Goal: Transaction & Acquisition: Book appointment/travel/reservation

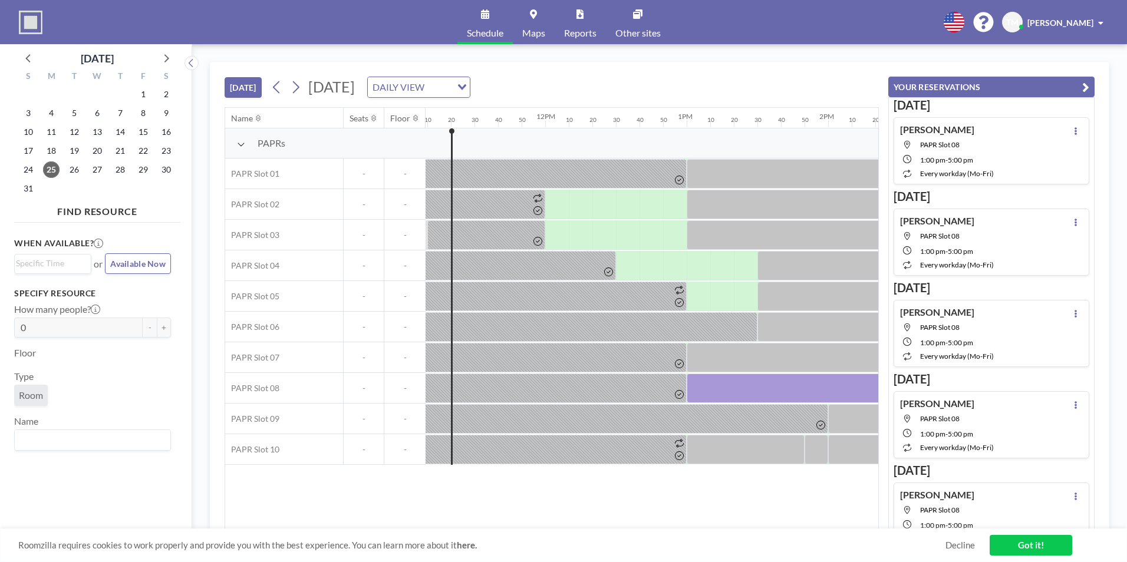
scroll to position [0, 1580]
click at [301, 90] on icon at bounding box center [295, 87] width 11 height 18
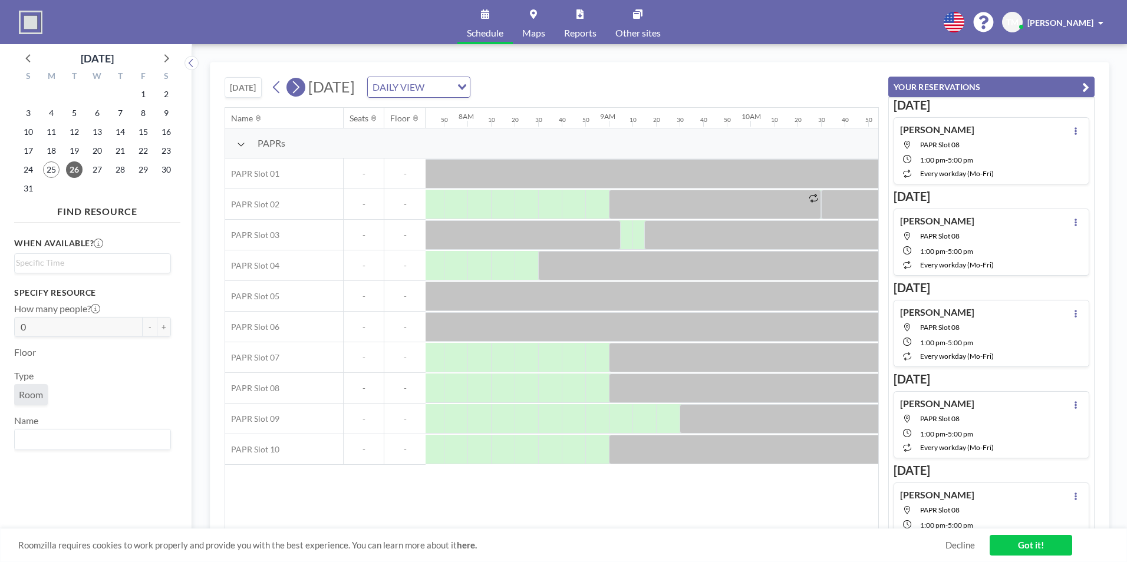
scroll to position [0, 1156]
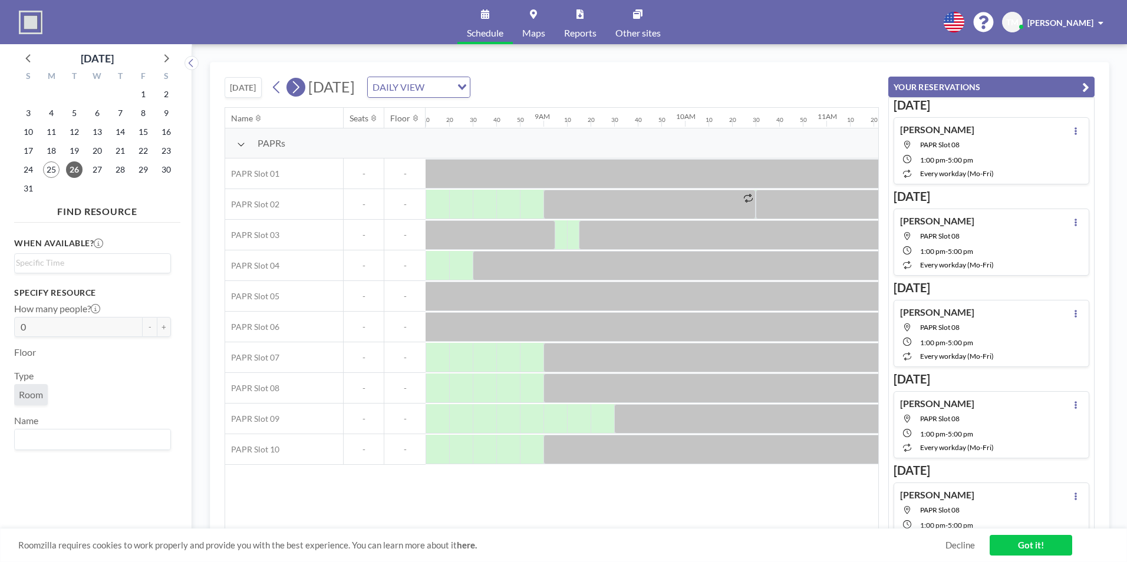
click at [296, 93] on icon at bounding box center [296, 87] width 6 height 12
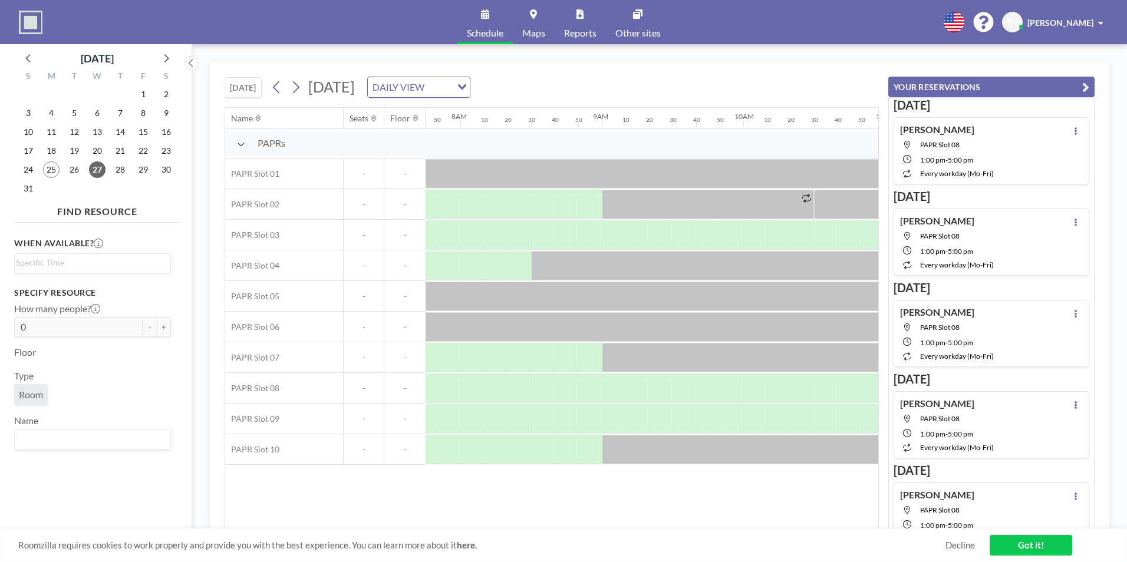
scroll to position [0, 1108]
click at [282, 89] on icon at bounding box center [276, 87] width 11 height 18
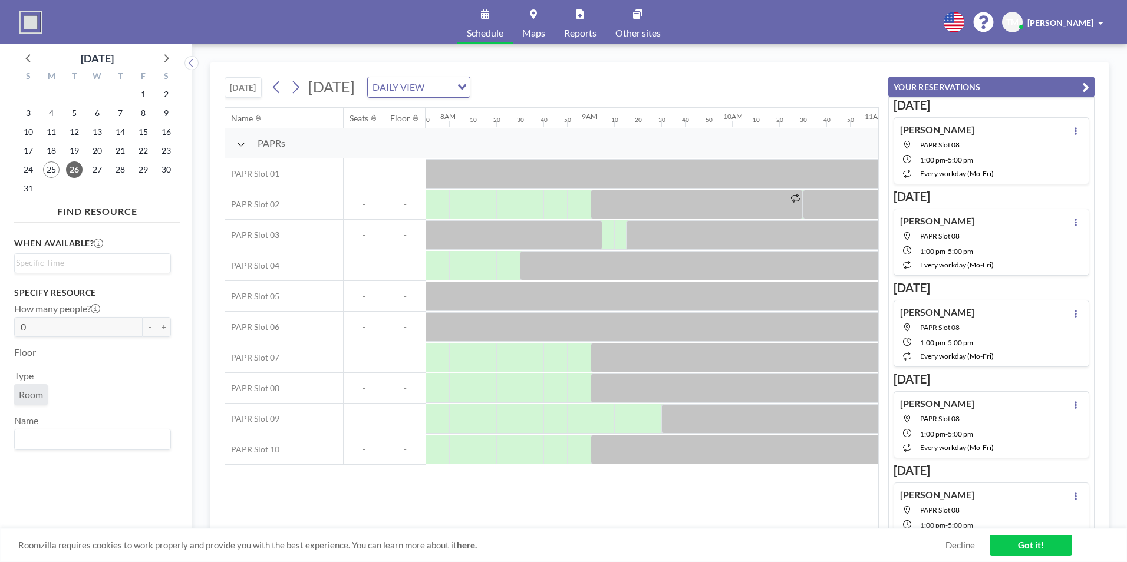
scroll to position [0, 1680]
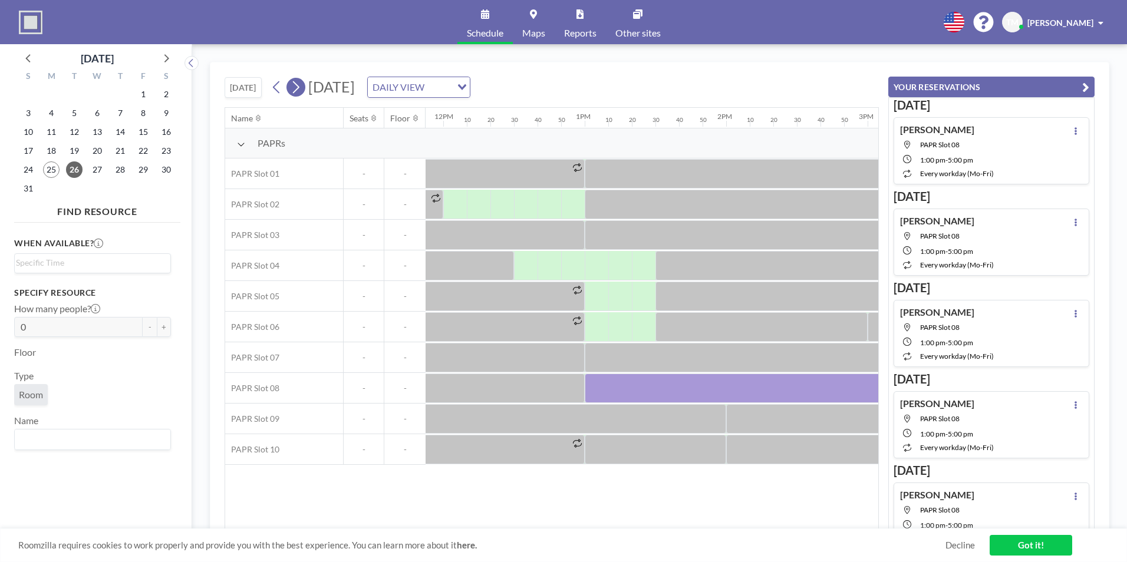
click at [297, 87] on icon at bounding box center [295, 87] width 11 height 18
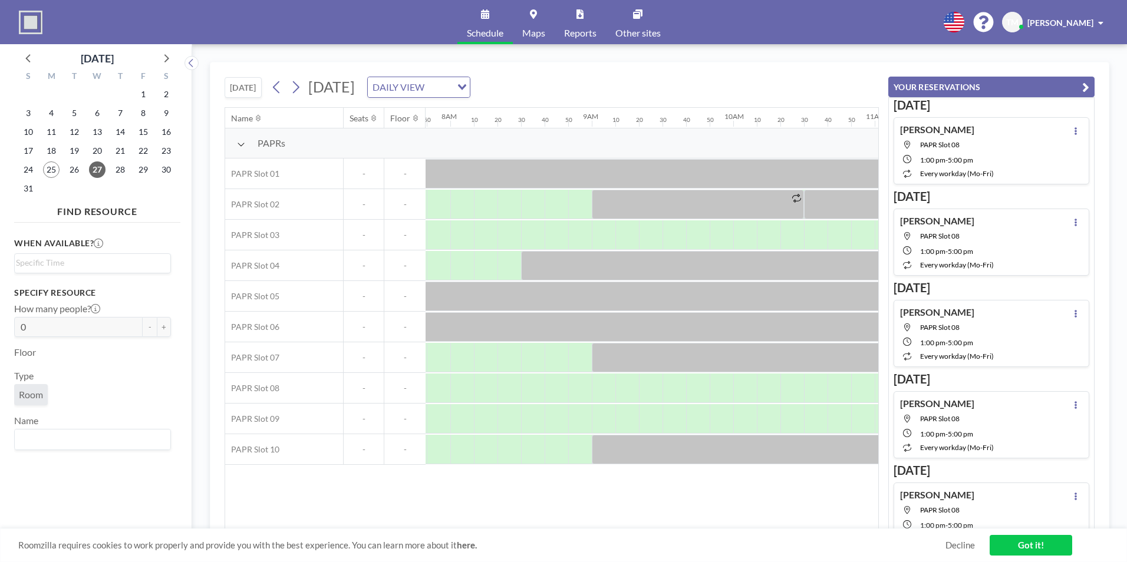
scroll to position [0, 1108]
drag, startPoint x: 529, startPoint y: 522, endPoint x: 585, endPoint y: 526, distance: 56.1
click at [585, 526] on div "Name Seats Floor 12AM 10 20 30 40 50 1AM 10 20 30 40 50 2AM 10 20 30 40 50 3AM …" at bounding box center [551, 319] width 653 height 422
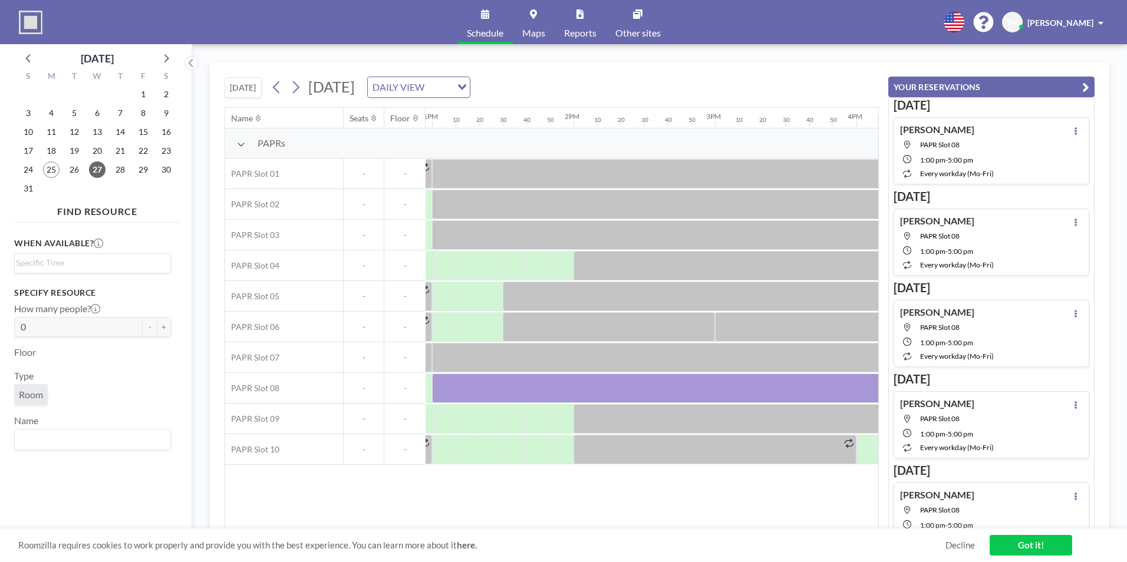
scroll to position [0, 1870]
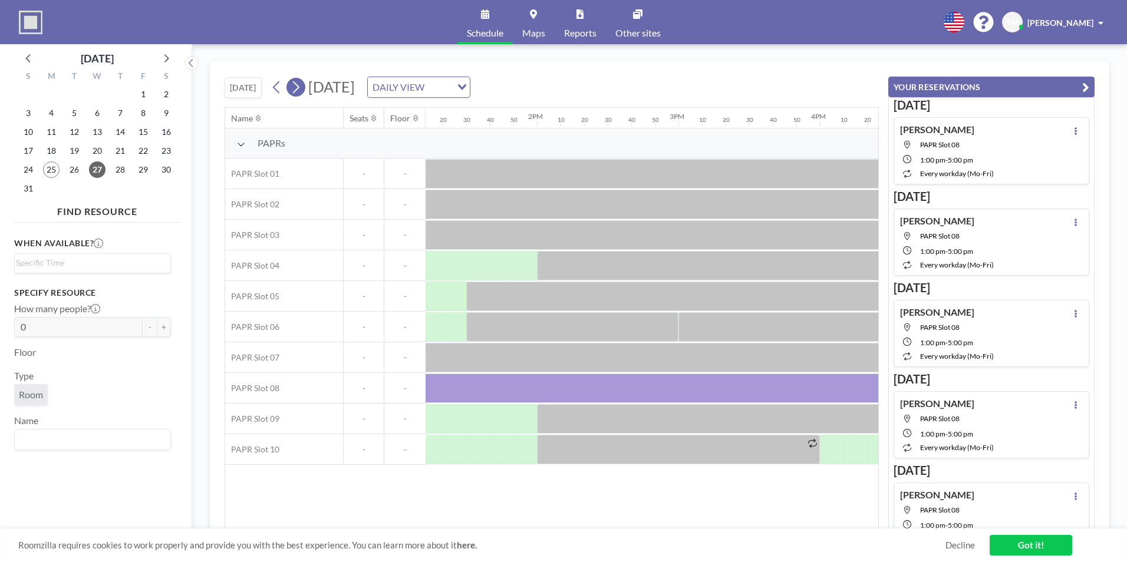
click at [300, 87] on icon at bounding box center [295, 87] width 11 height 18
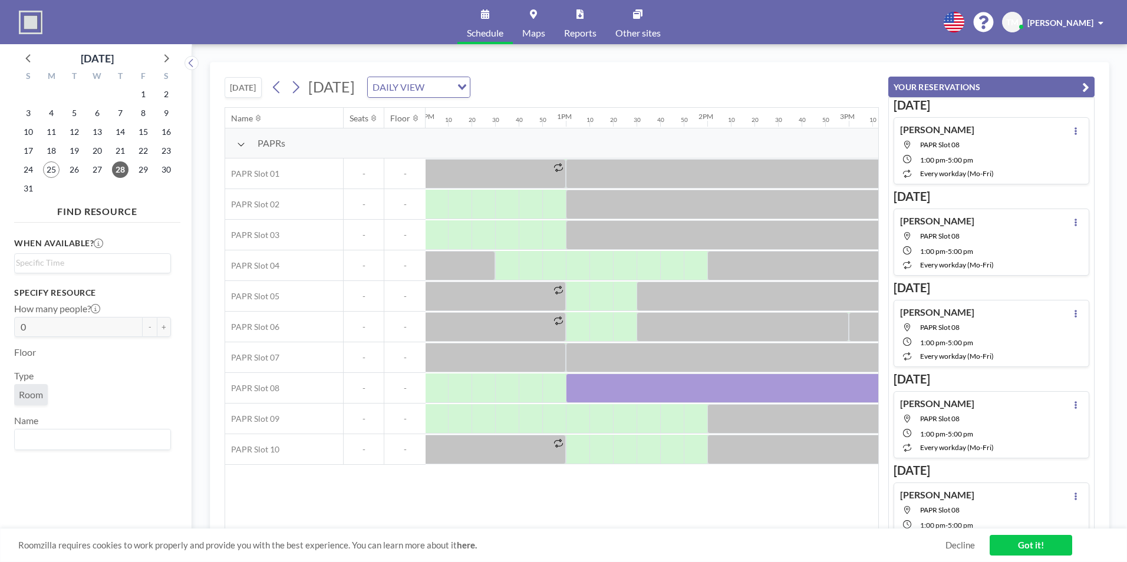
scroll to position [0, 1739]
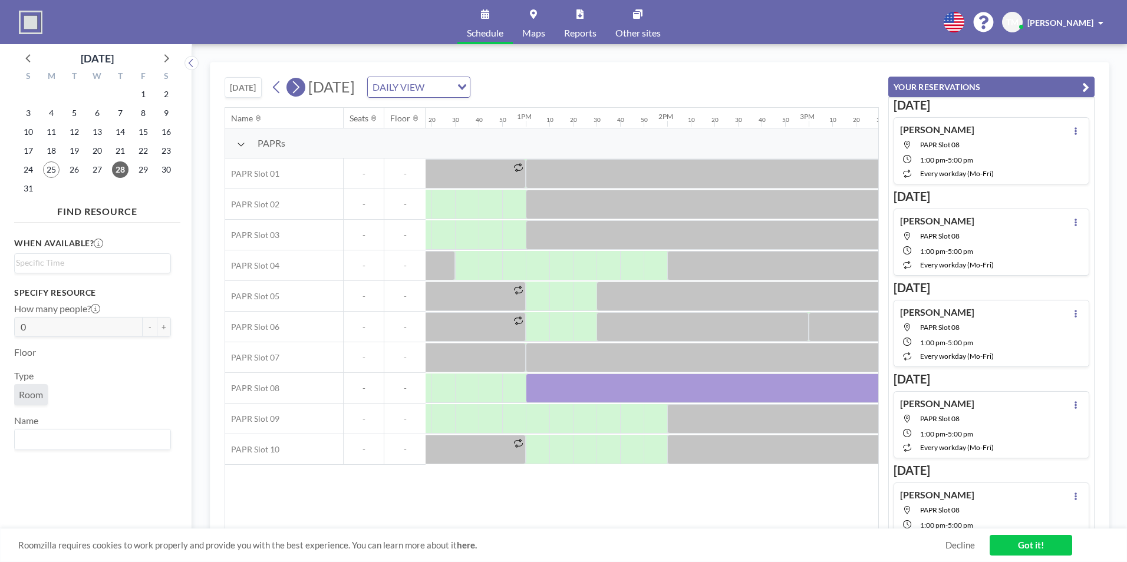
click at [298, 93] on icon at bounding box center [295, 87] width 11 height 18
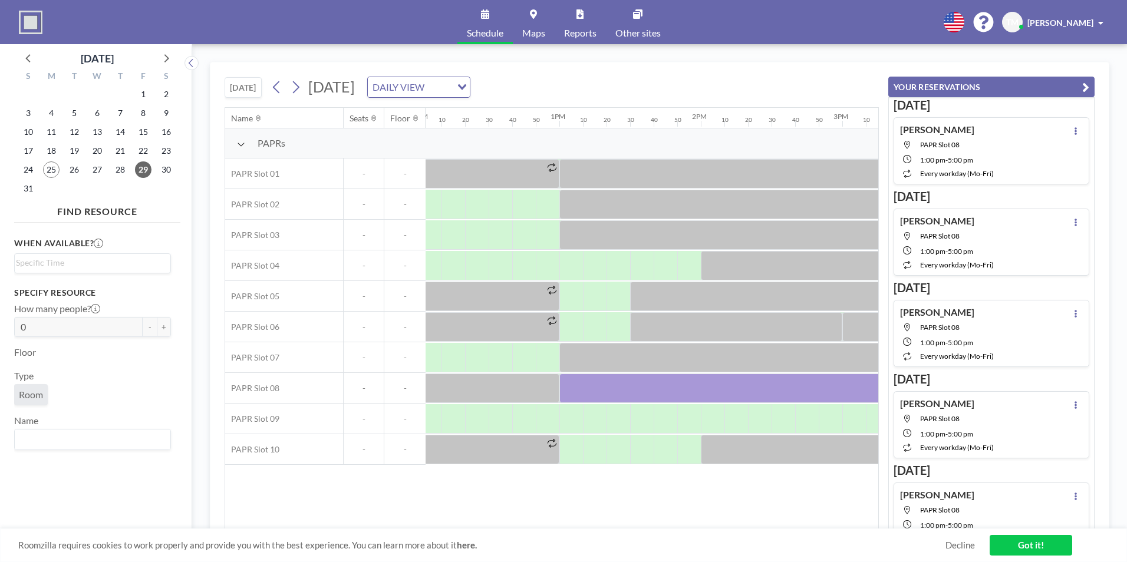
scroll to position [0, 1763]
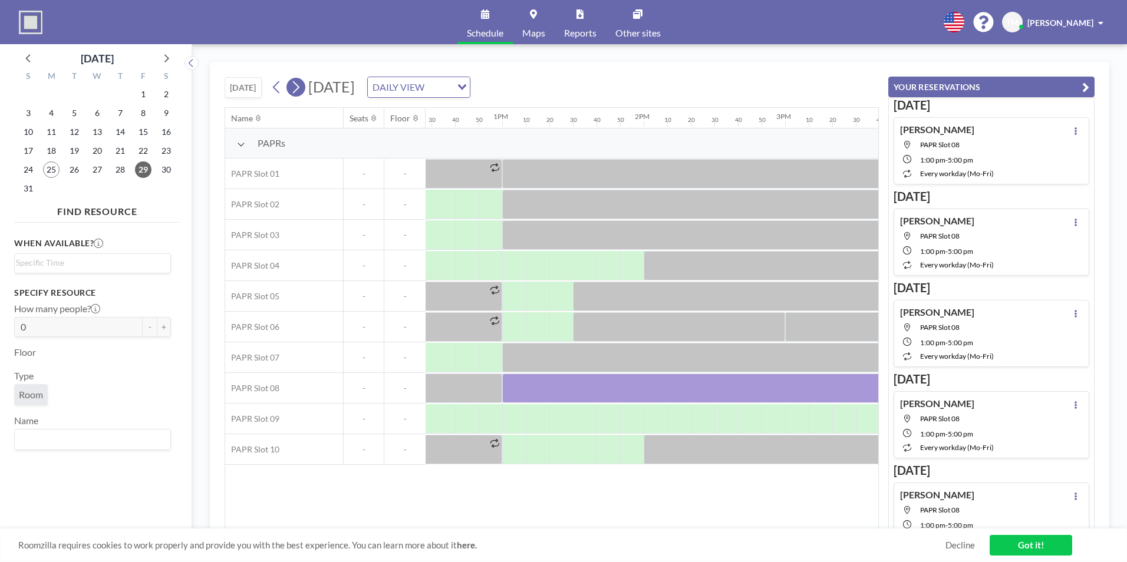
click at [291, 86] on button at bounding box center [296, 87] width 19 height 19
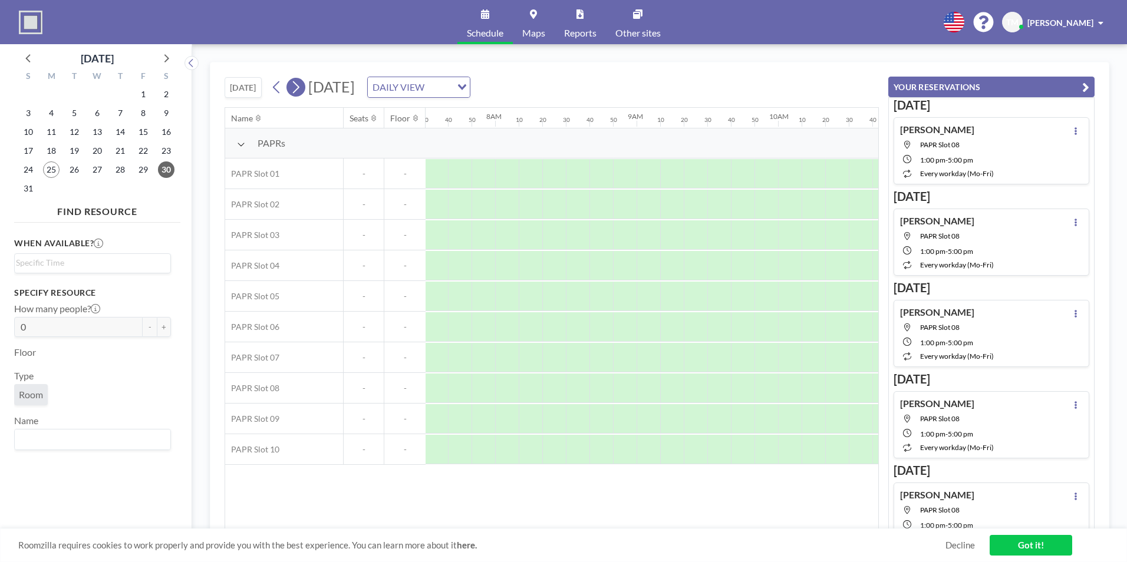
scroll to position [0, 1108]
click at [293, 85] on icon at bounding box center [295, 87] width 11 height 18
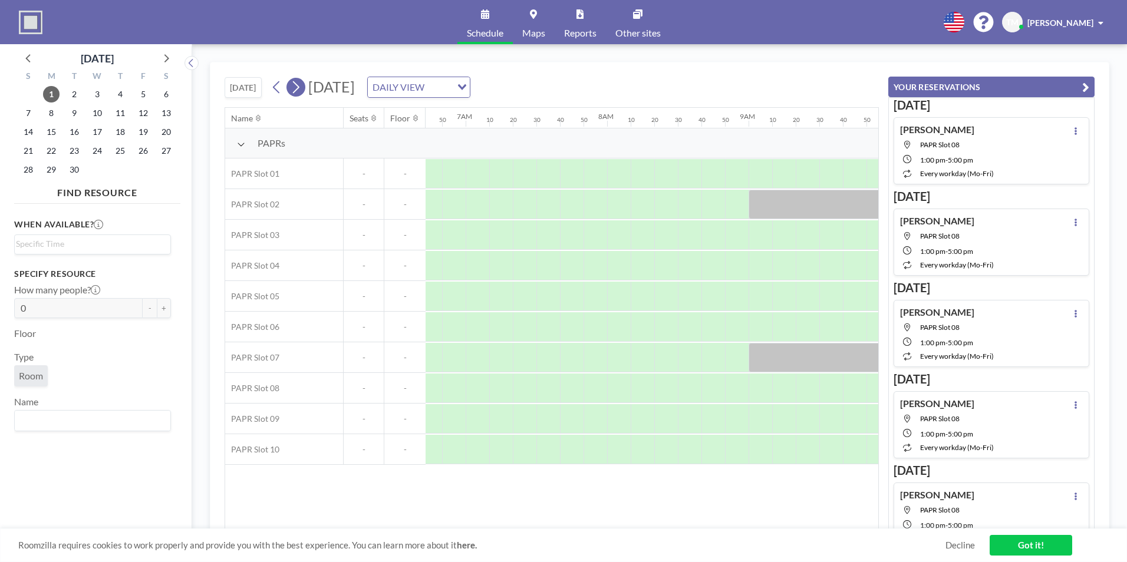
scroll to position [0, 1108]
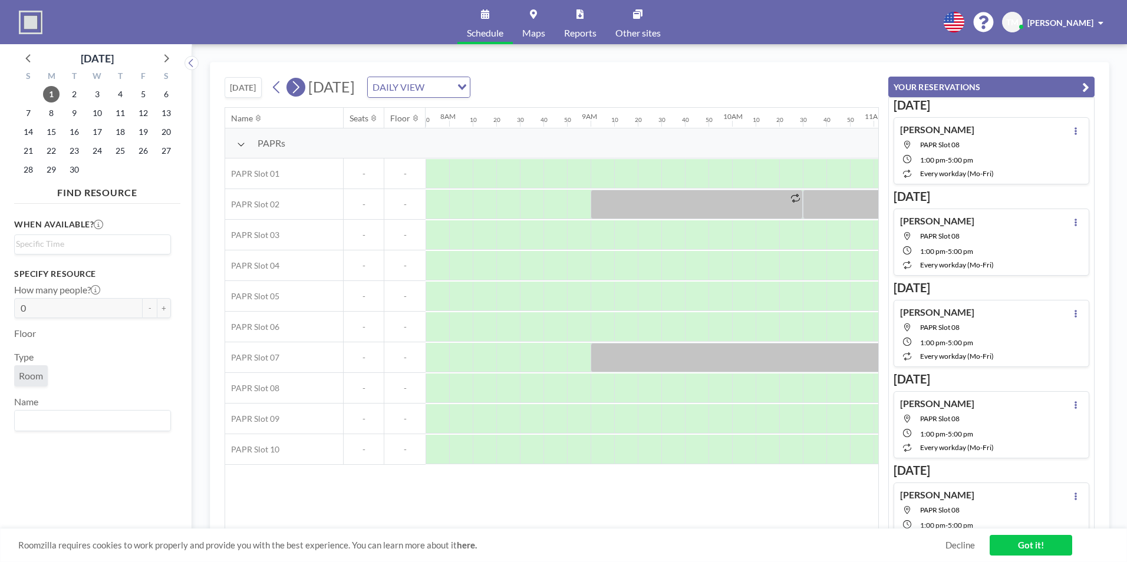
click at [293, 85] on icon at bounding box center [295, 87] width 11 height 18
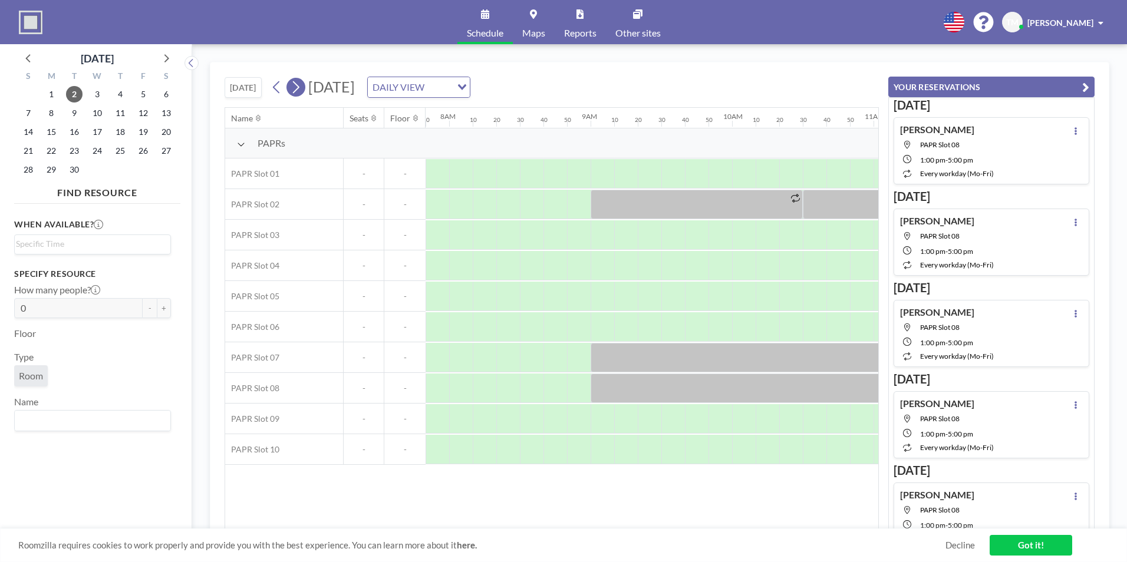
click at [293, 85] on icon at bounding box center [295, 87] width 11 height 18
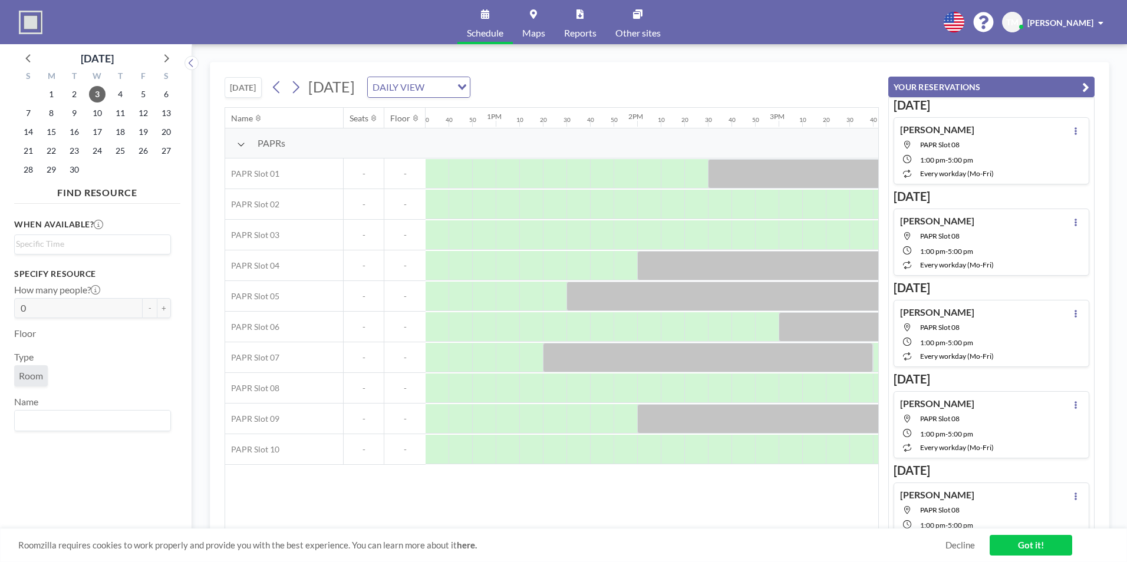
scroll to position [0, 1762]
click at [522, 389] on div at bounding box center [515, 388] width 24 height 29
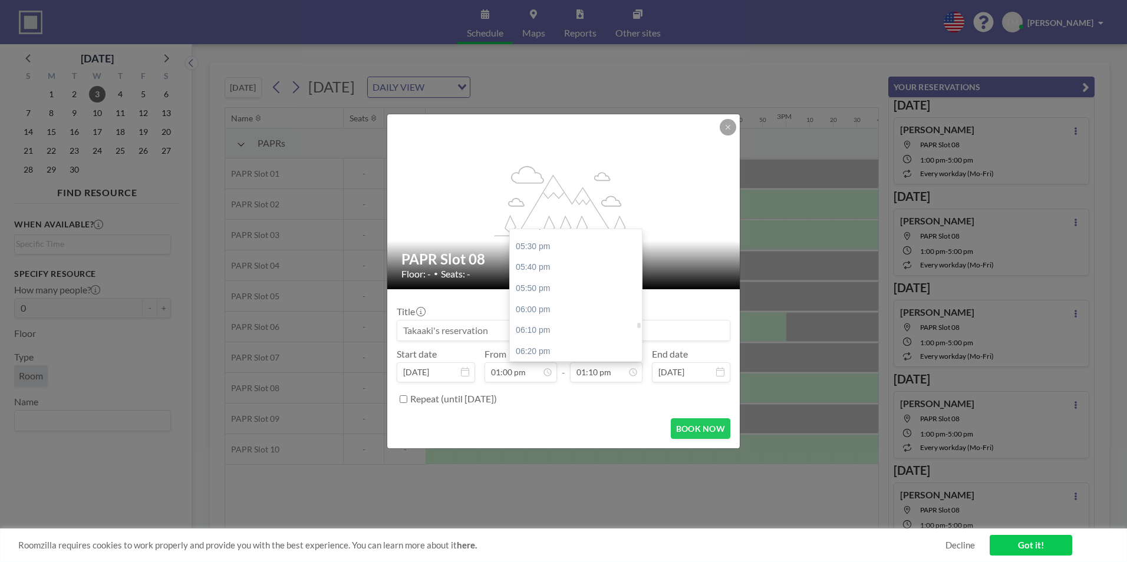
scroll to position [2130, 0]
click at [551, 252] on div "05:00 pm" at bounding box center [579, 250] width 138 height 21
type input "05:00 pm"
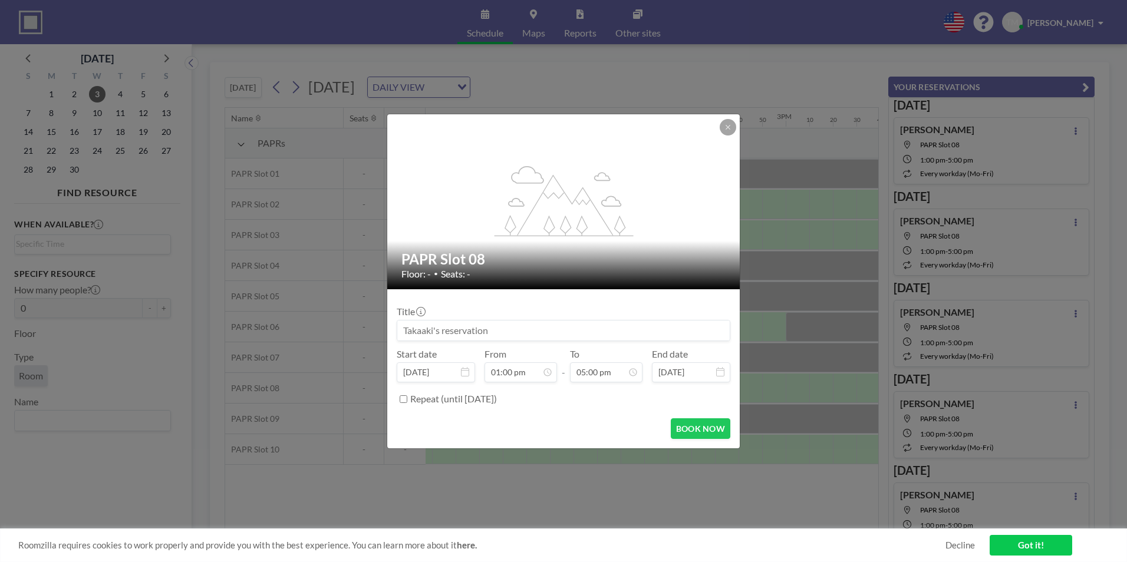
scroll to position [1637, 0]
click at [408, 397] on div "Repeat (until [DATE])" at bounding box center [564, 399] width 334 height 19
click at [404, 397] on input "Repeat (until [DATE])" at bounding box center [404, 400] width 8 height 8
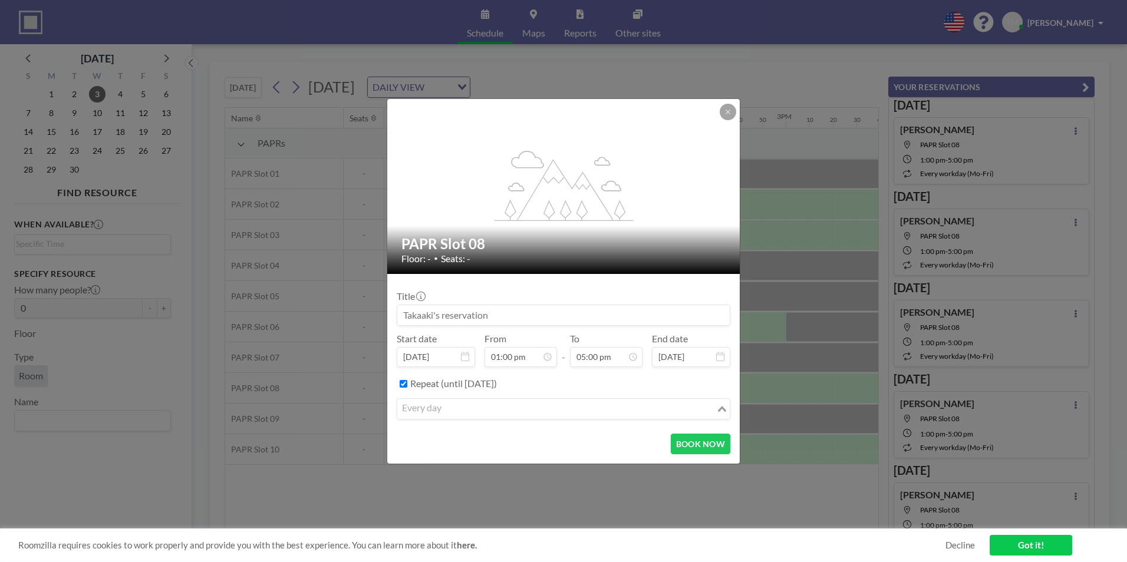
click at [456, 415] on input "Search for option" at bounding box center [557, 408] width 317 height 15
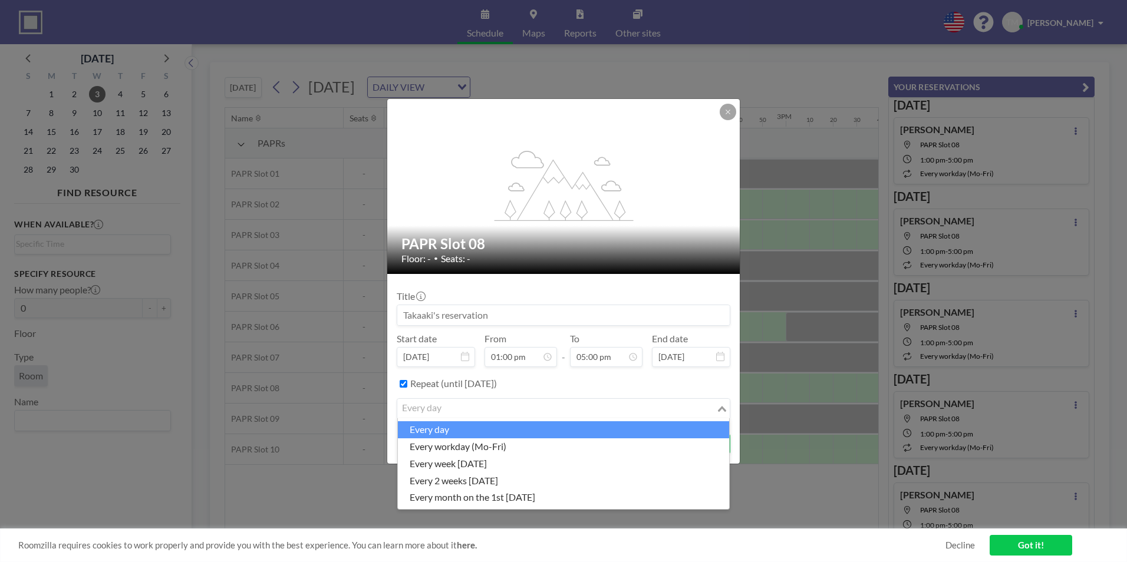
click at [441, 382] on label "Repeat (until [DATE])" at bounding box center [453, 384] width 87 height 12
click at [483, 406] on input "Search for option" at bounding box center [557, 408] width 317 height 15
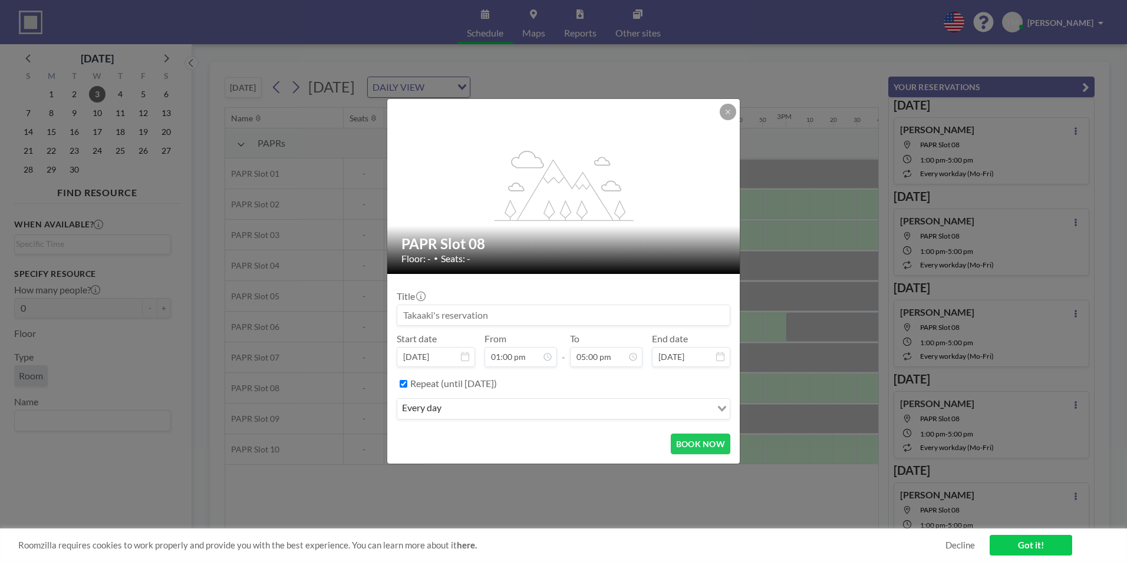
click at [482, 380] on label "Repeat (until [DATE])" at bounding box center [453, 384] width 87 height 12
click at [407, 380] on input "Repeat (until [DATE])" at bounding box center [404, 384] width 8 height 8
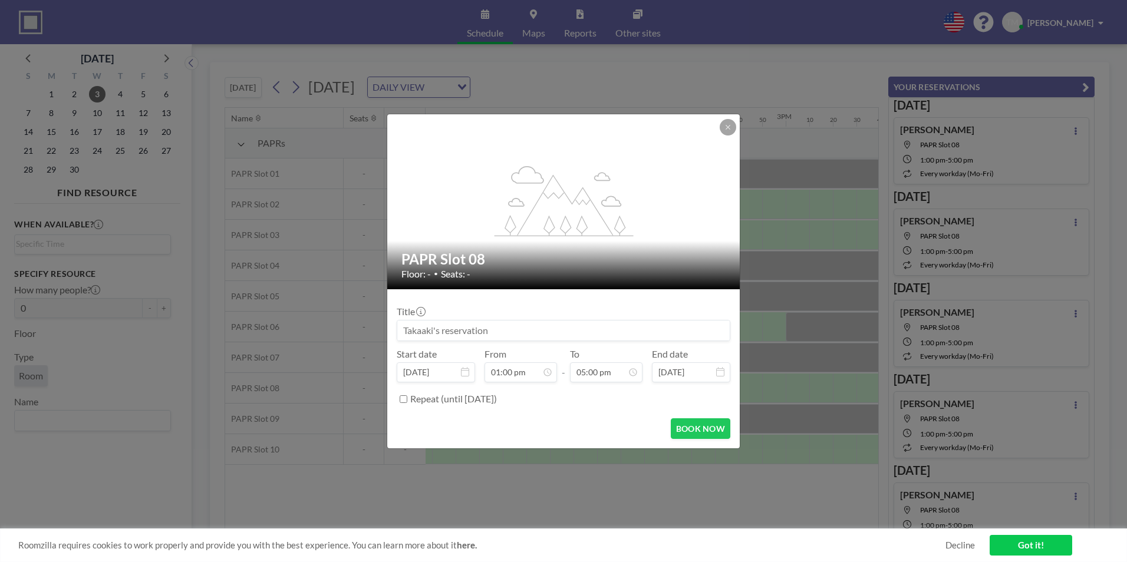
click at [497, 404] on label "Repeat (until [DATE])" at bounding box center [453, 399] width 87 height 12
click at [407, 403] on input "Repeat (until [DATE])" at bounding box center [404, 400] width 8 height 8
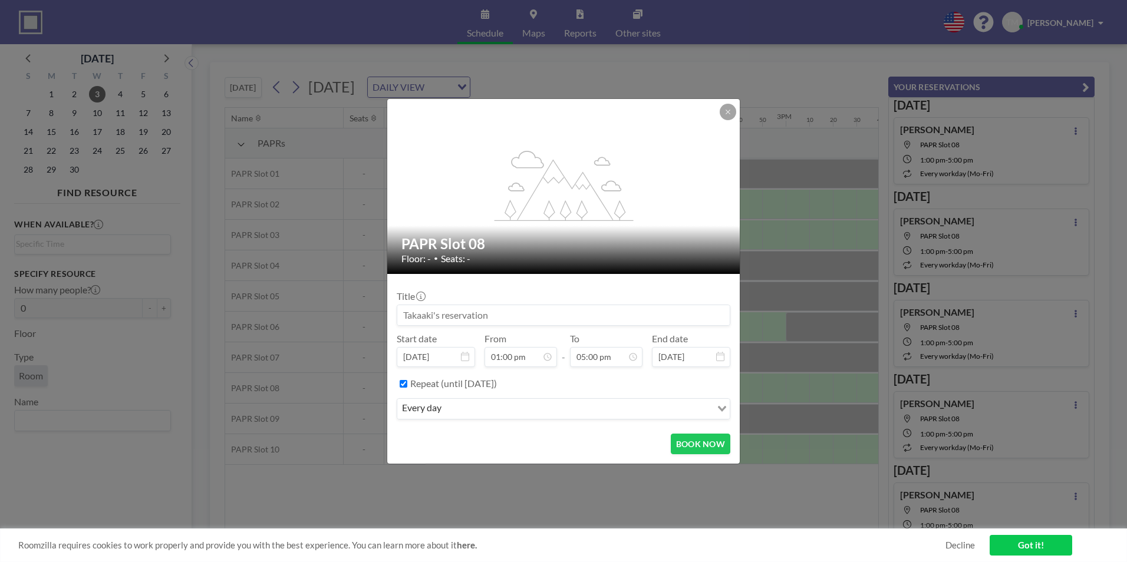
click at [497, 383] on label "Repeat (until [DATE])" at bounding box center [453, 384] width 87 height 12
click at [407, 383] on input "Repeat (until [DATE])" at bounding box center [404, 384] width 8 height 8
checkbox input "false"
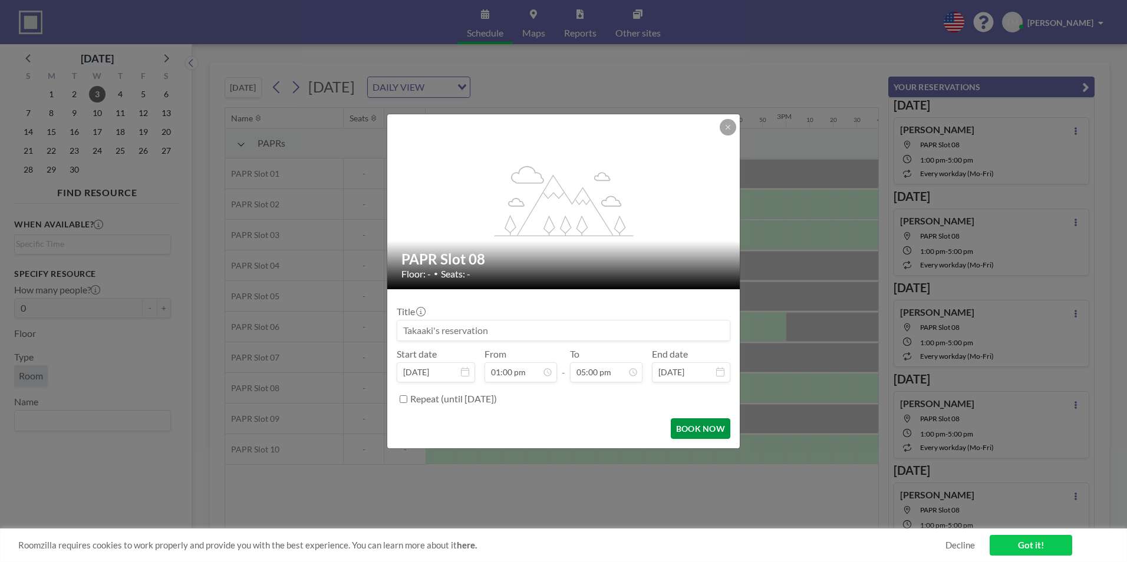
click at [692, 430] on button "BOOK NOW" at bounding box center [701, 429] width 60 height 21
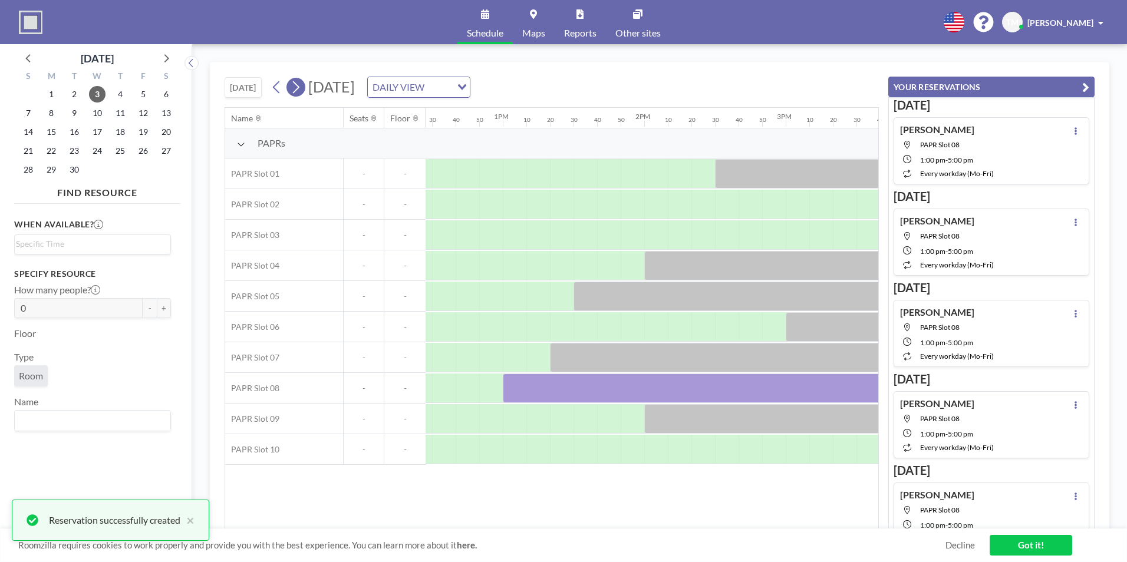
click at [297, 90] on icon at bounding box center [295, 87] width 11 height 18
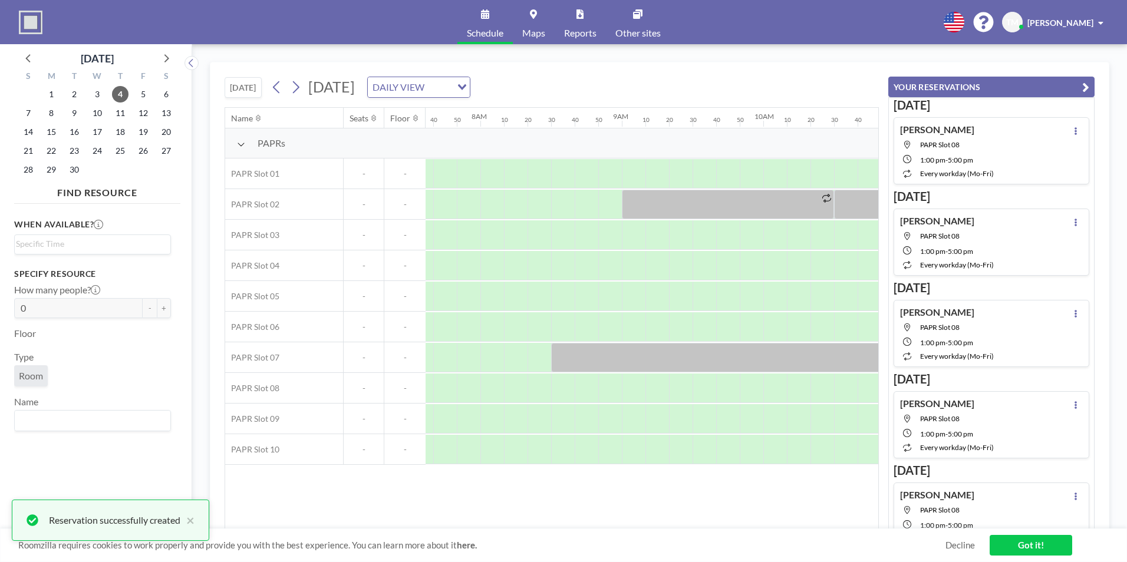
scroll to position [0, 1108]
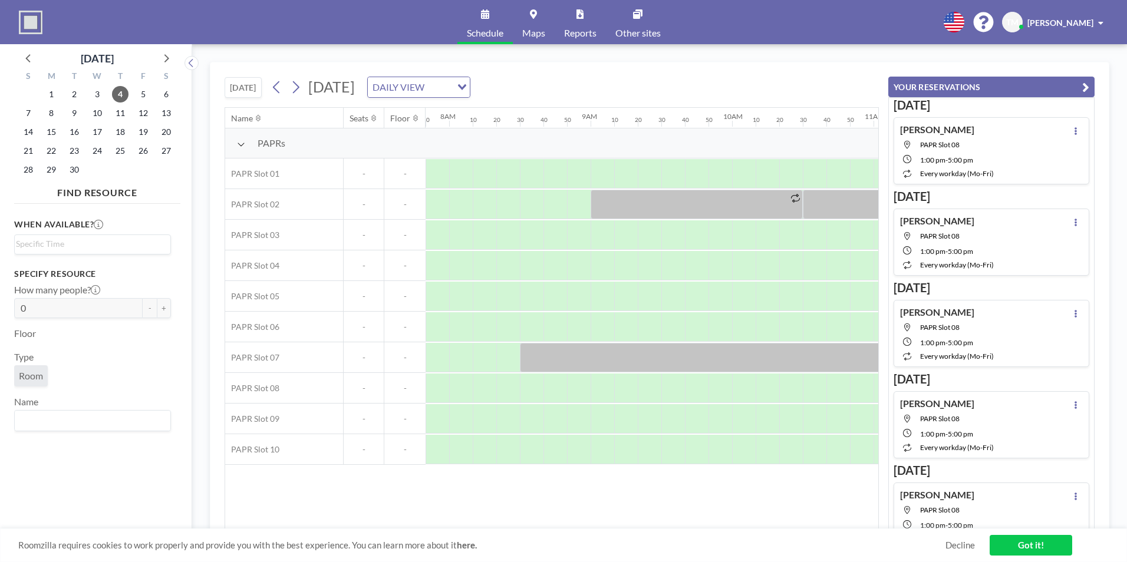
drag, startPoint x: 495, startPoint y: 529, endPoint x: 532, endPoint y: 532, distance: 37.2
click at [532, 532] on div "Roomzilla requires cookies to work properly and provide you with the best exper…" at bounding box center [563, 546] width 1127 height 34
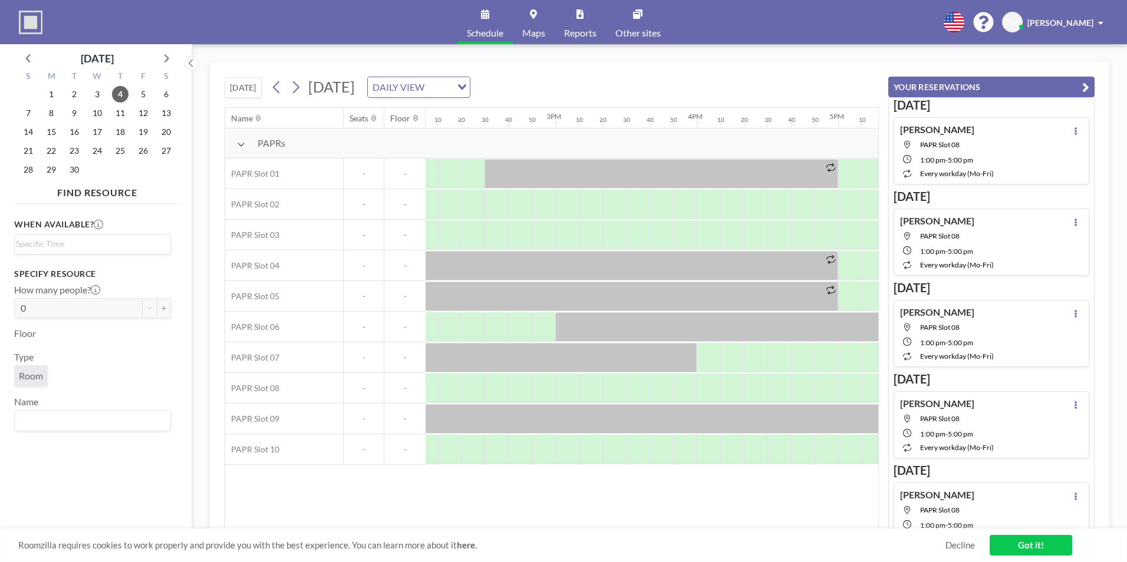
scroll to position [0, 1713]
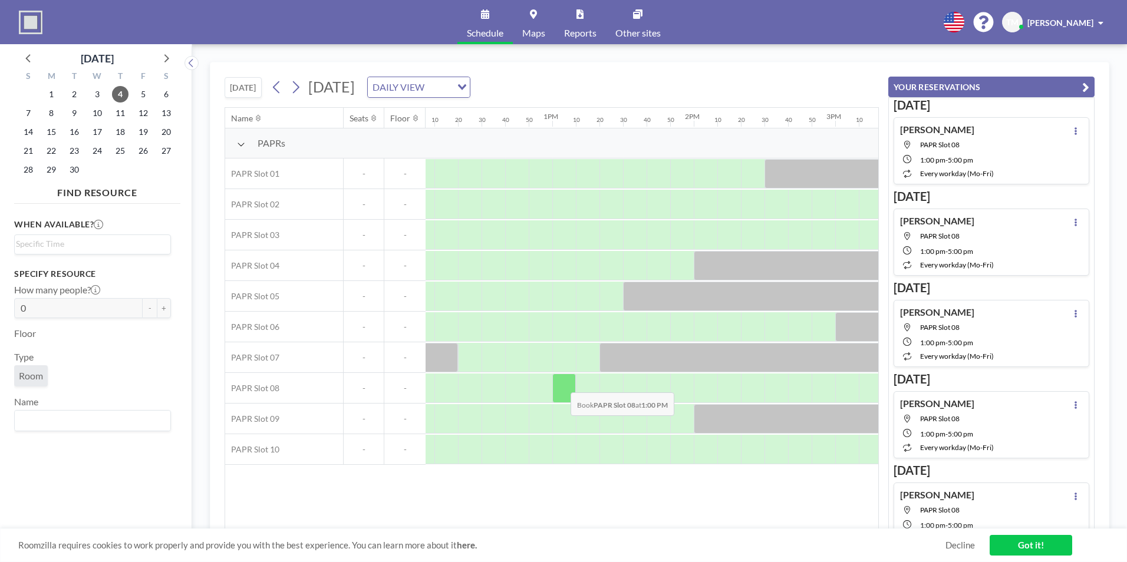
click at [561, 384] on div at bounding box center [564, 388] width 24 height 29
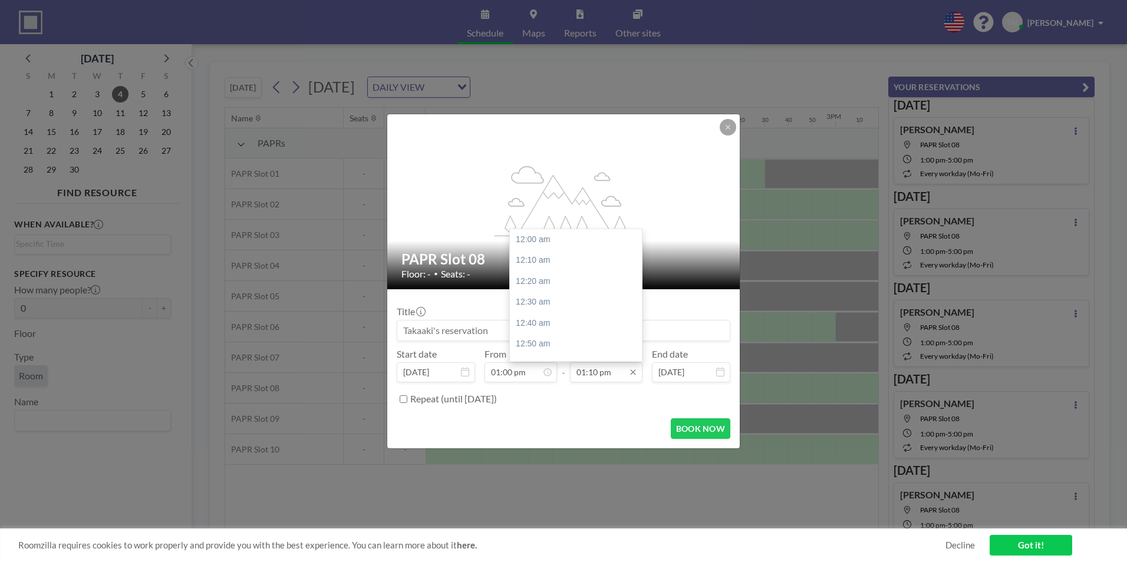
scroll to position [1658, 0]
click at [611, 376] on input "01:10 pm" at bounding box center [606, 373] width 73 height 20
click at [572, 252] on div "05:00 pm" at bounding box center [579, 250] width 138 height 21
type input "05:00 pm"
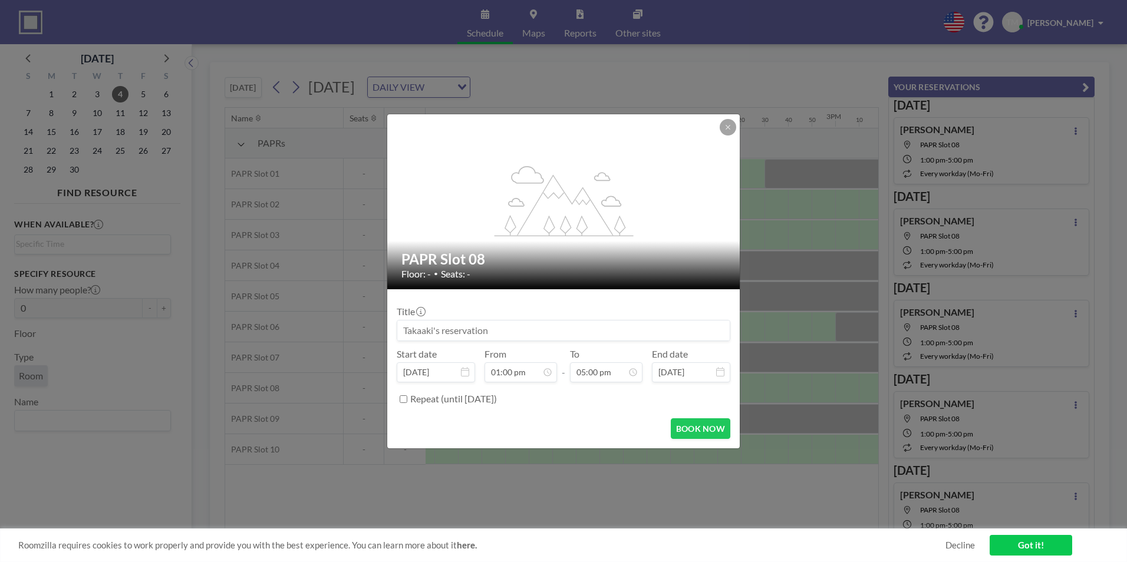
scroll to position [2141, 0]
click at [690, 430] on button "BOOK NOW" at bounding box center [701, 429] width 60 height 21
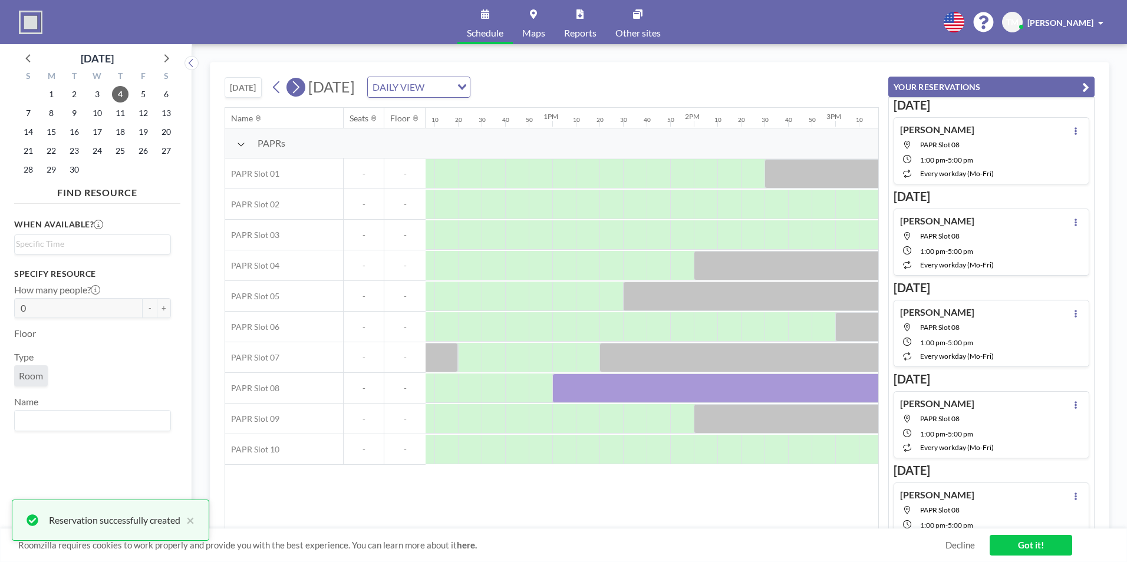
click at [301, 92] on icon at bounding box center [295, 87] width 11 height 18
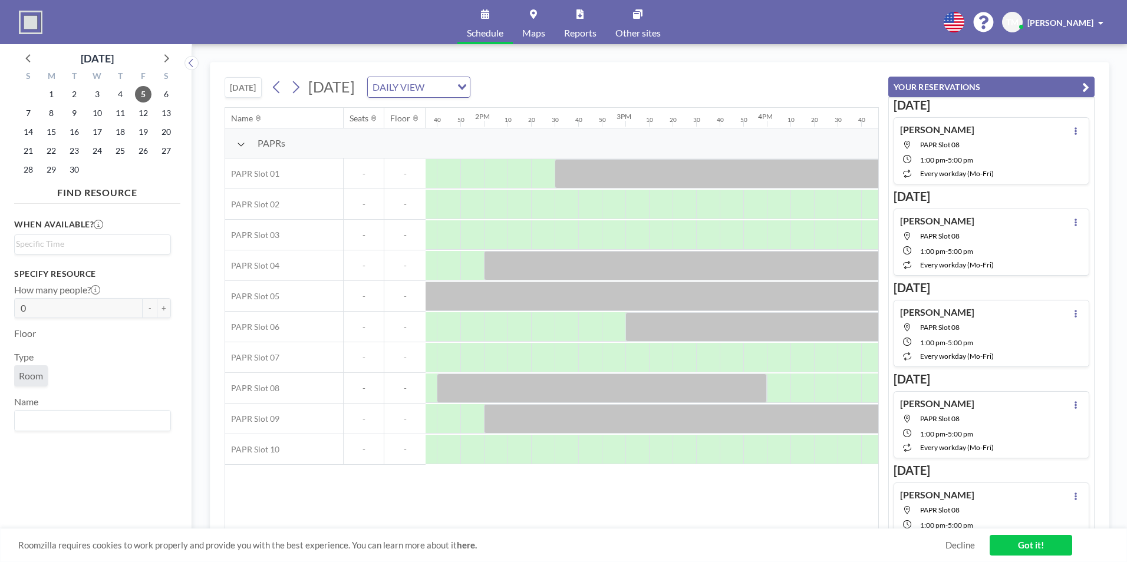
scroll to position [0, 1880]
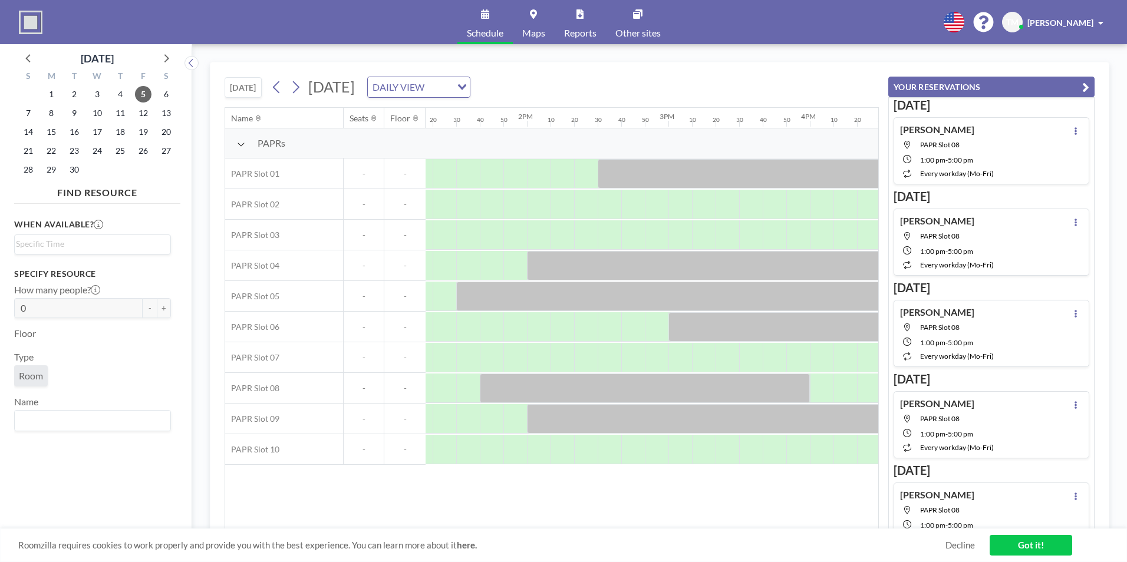
drag, startPoint x: 583, startPoint y: 529, endPoint x: 575, endPoint y: 529, distance: 7.7
click at [575, 529] on div "Roomzilla requires cookies to work properly and provide you with the best exper…" at bounding box center [563, 546] width 1127 height 34
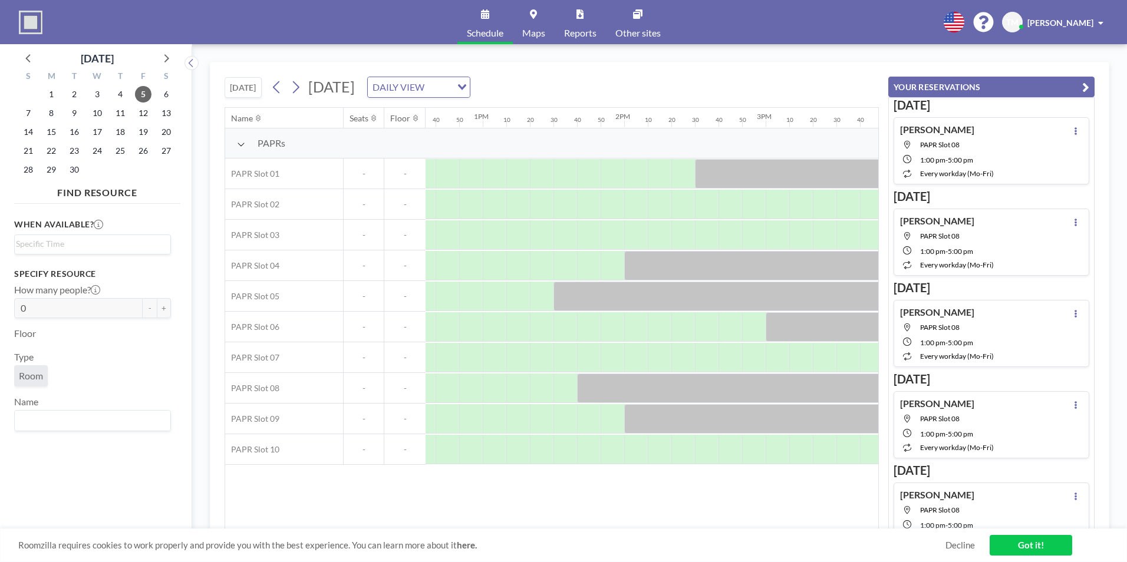
scroll to position [0, 1749]
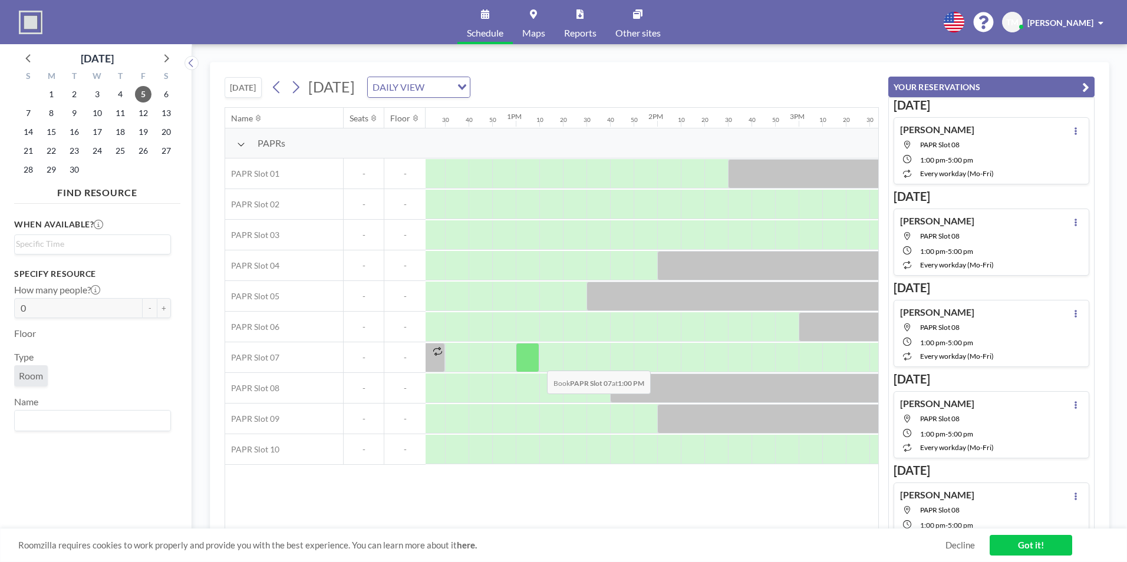
click at [538, 362] on div at bounding box center [528, 357] width 24 height 29
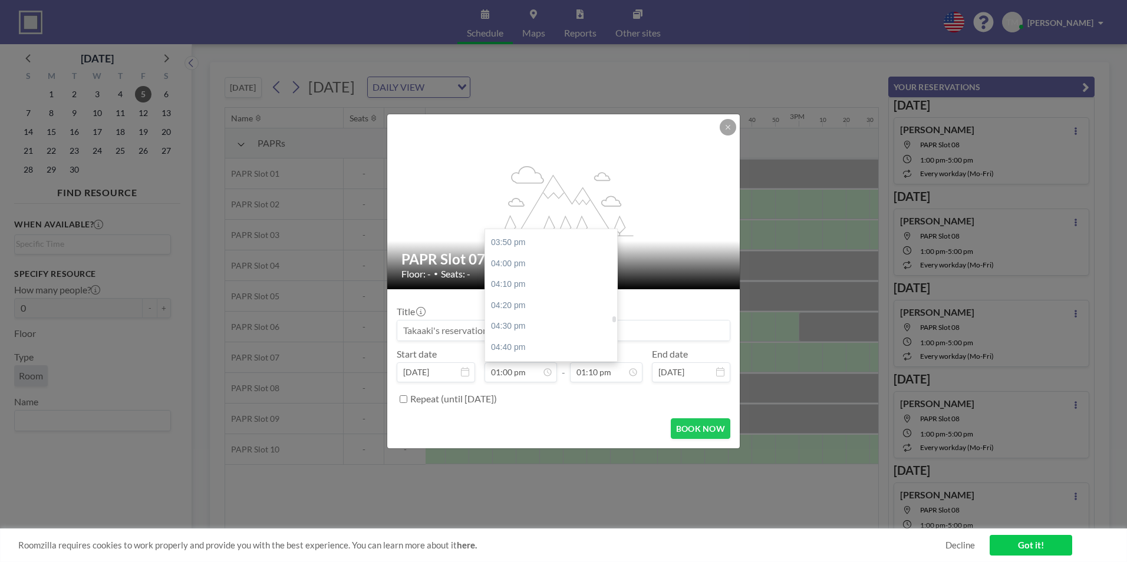
scroll to position [2108, 0]
click at [526, 268] on div "05:00 pm" at bounding box center [554, 271] width 138 height 21
type input "05:00 pm"
type input "05:10 pm"
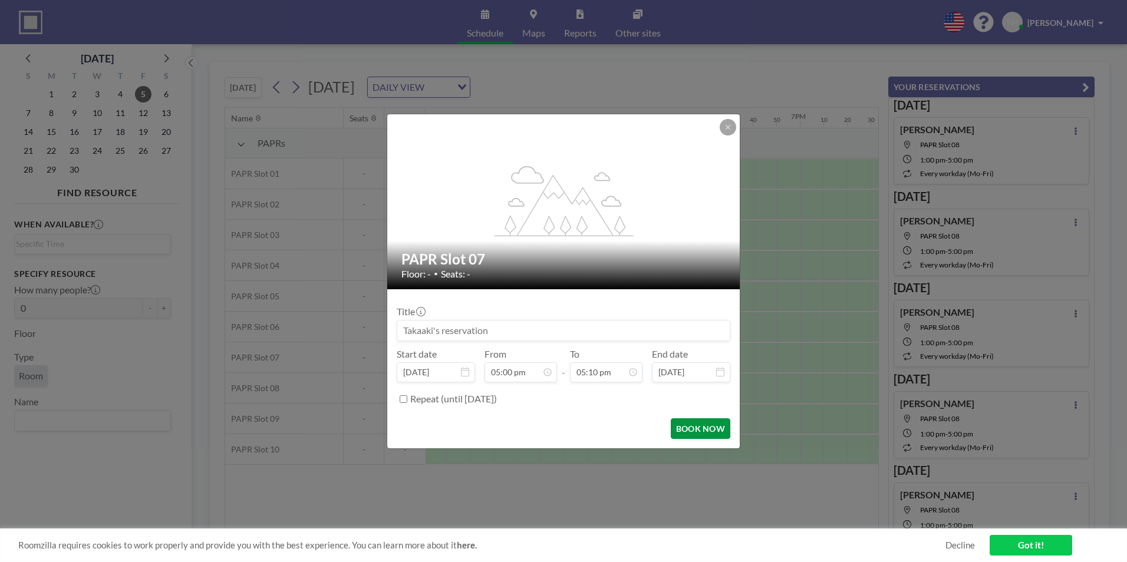
scroll to position [0, 2382]
click at [700, 429] on button "BOOK NOW" at bounding box center [701, 429] width 60 height 21
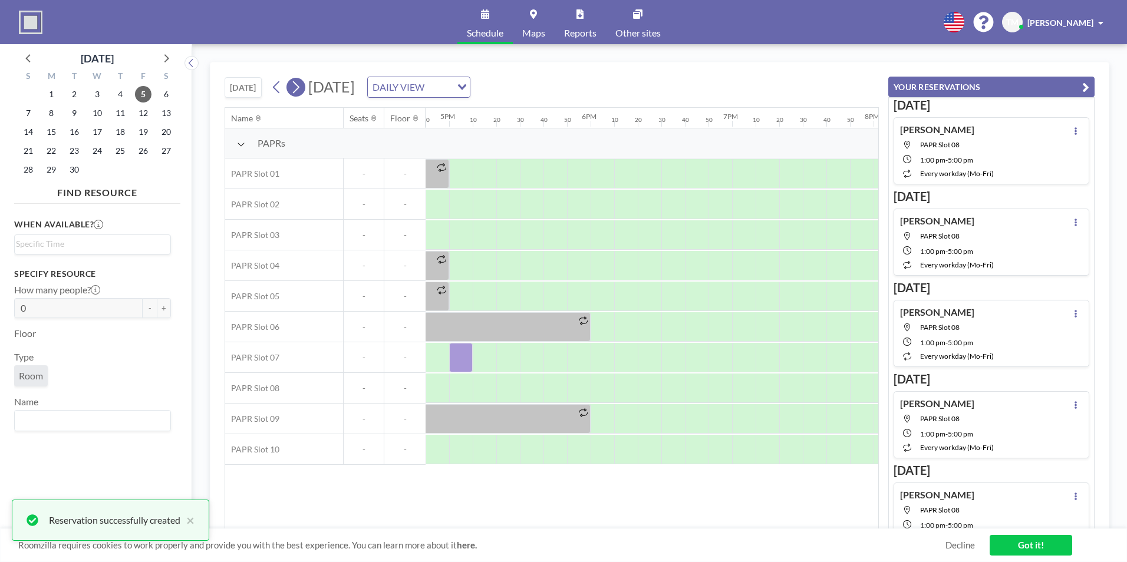
click at [292, 94] on icon at bounding box center [295, 87] width 11 height 18
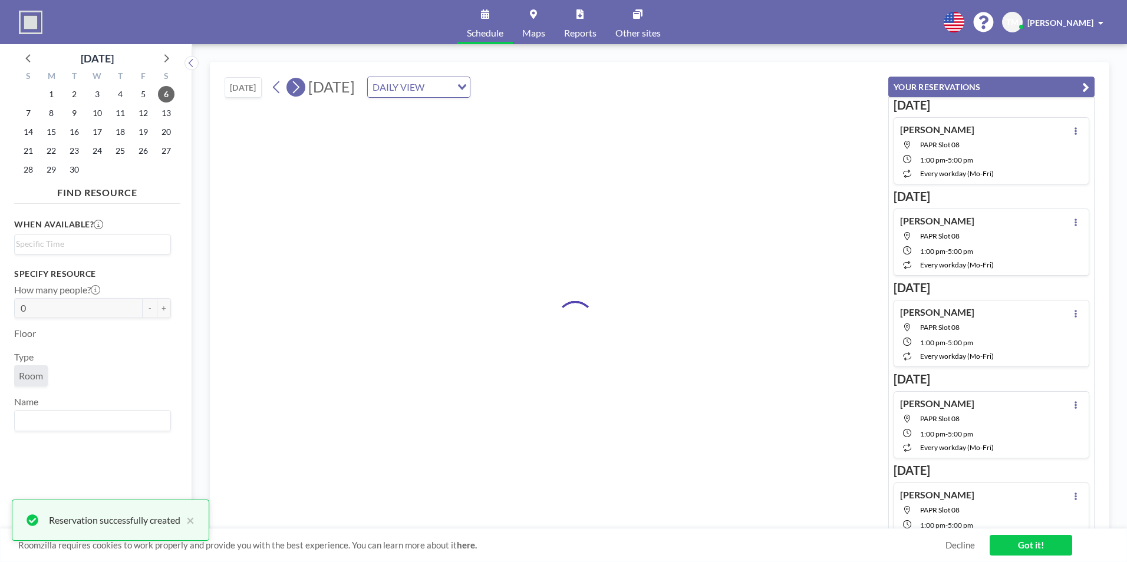
click at [292, 94] on icon at bounding box center [295, 87] width 11 height 18
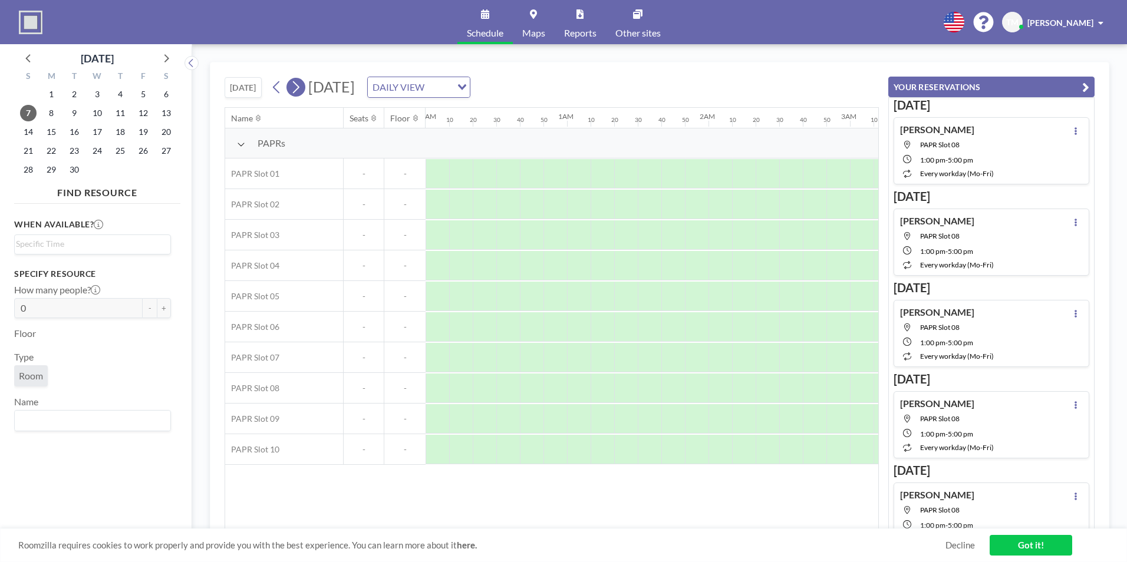
scroll to position [0, 509]
click at [293, 91] on icon at bounding box center [295, 87] width 11 height 18
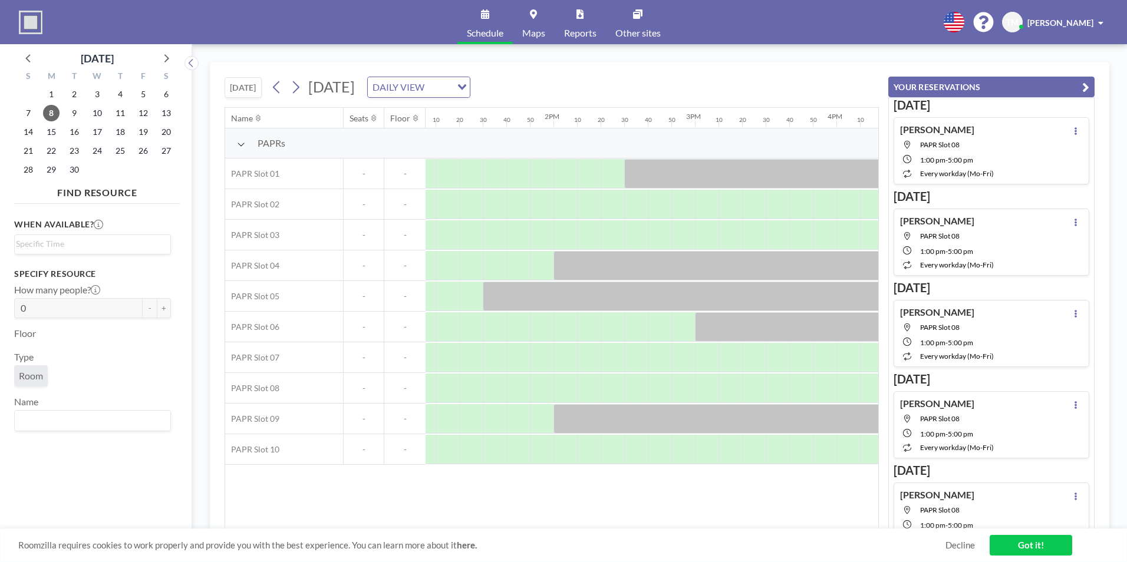
scroll to position [0, 1786]
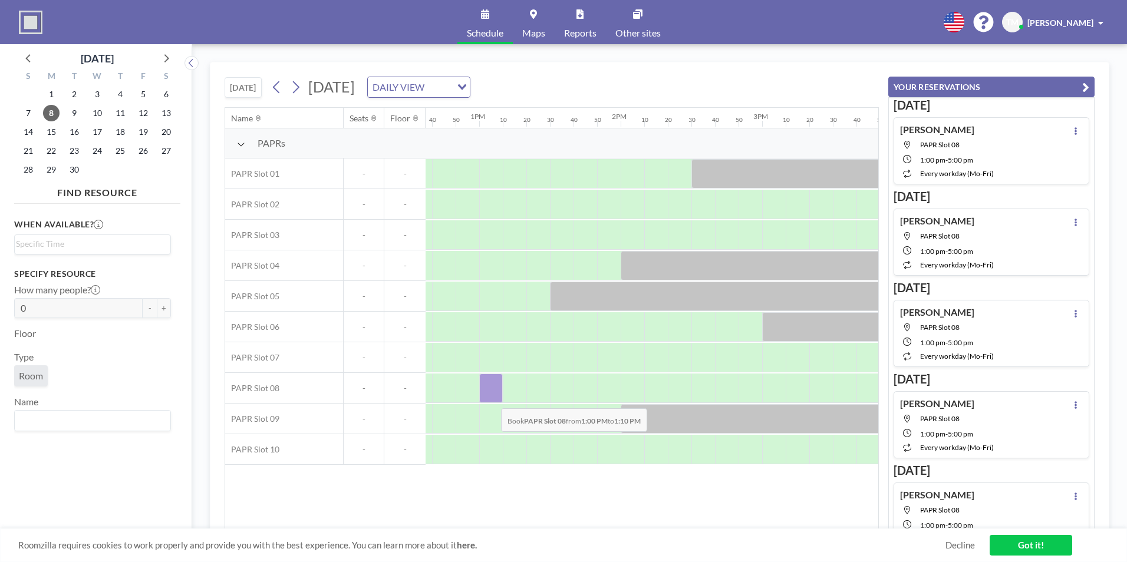
click at [492, 400] on div at bounding box center [491, 388] width 24 height 29
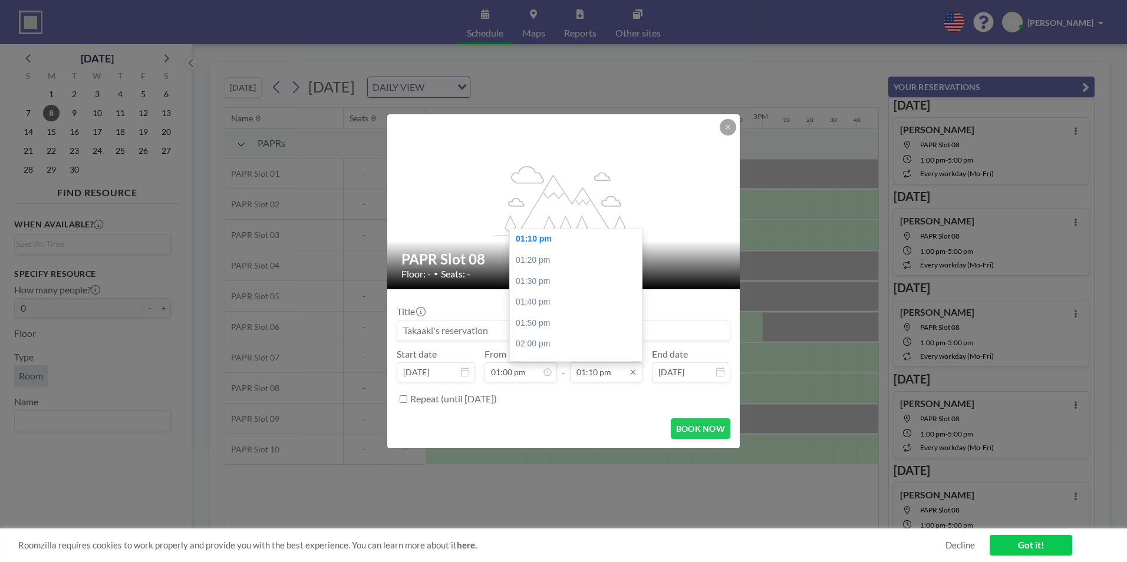
click at [601, 377] on input "01:10 pm" at bounding box center [606, 373] width 73 height 20
click at [576, 308] on div "05:00 pm" at bounding box center [579, 309] width 138 height 21
type input "05:00 pm"
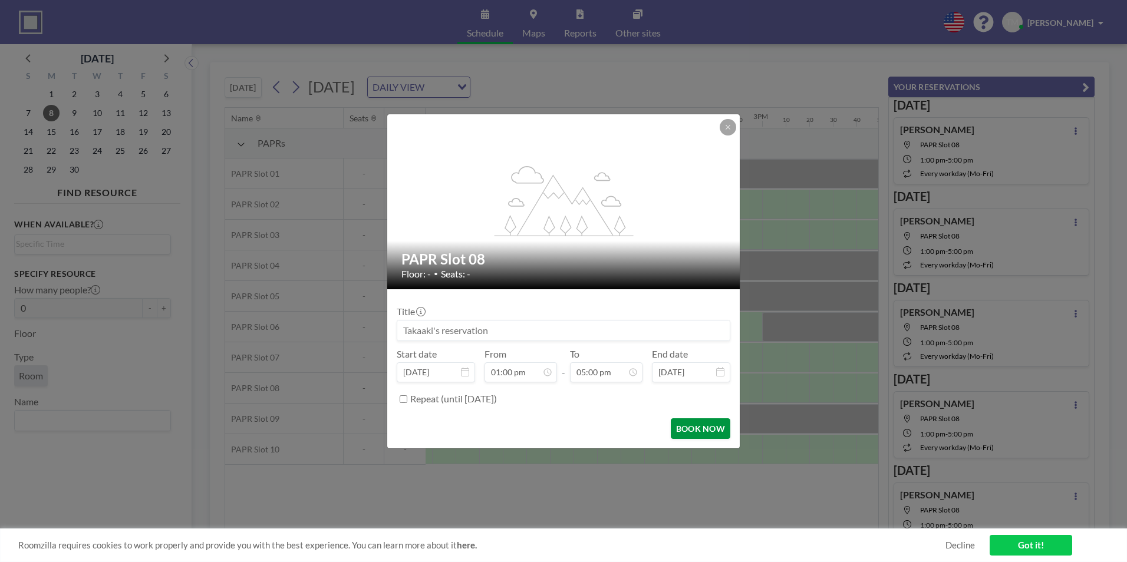
scroll to position [2141, 0]
click at [706, 427] on button "BOOK NOW" at bounding box center [701, 429] width 60 height 21
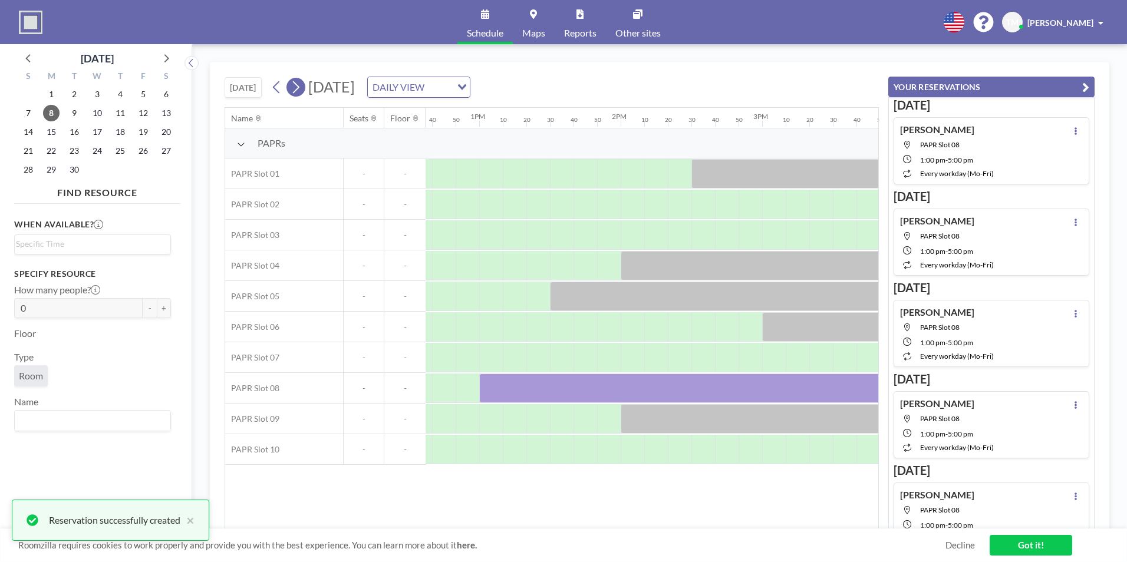
click at [296, 86] on icon at bounding box center [295, 87] width 11 height 18
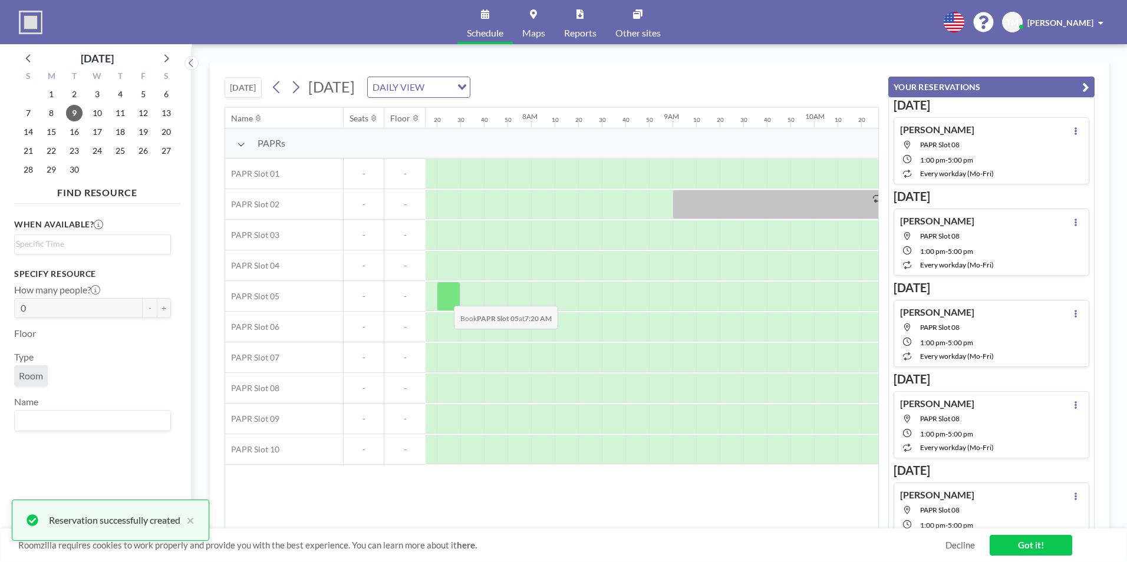
scroll to position [0, 1108]
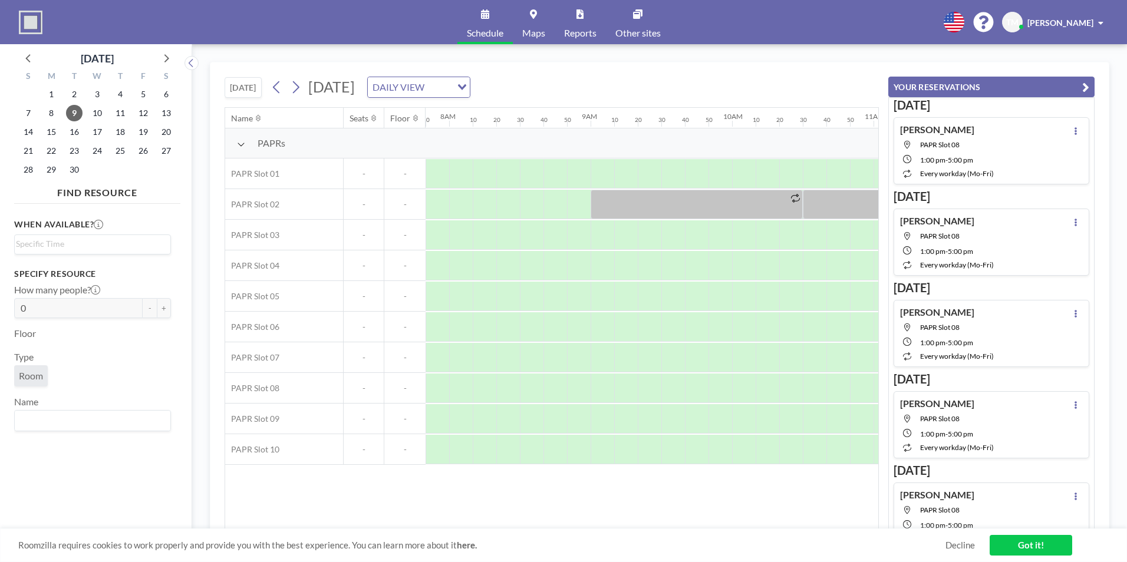
click at [452, 92] on div "DAILY VIEW" at bounding box center [410, 86] width 84 height 18
click at [647, 67] on div "[DATE] [DATE] DAILY VIEW Loading..." at bounding box center [552, 84] width 654 height 45
click at [450, 94] on input "Search for option" at bounding box center [439, 87] width 22 height 15
click at [627, 74] on div "[DATE] [DATE] DAILY VIEW Loading..." at bounding box center [552, 84] width 654 height 45
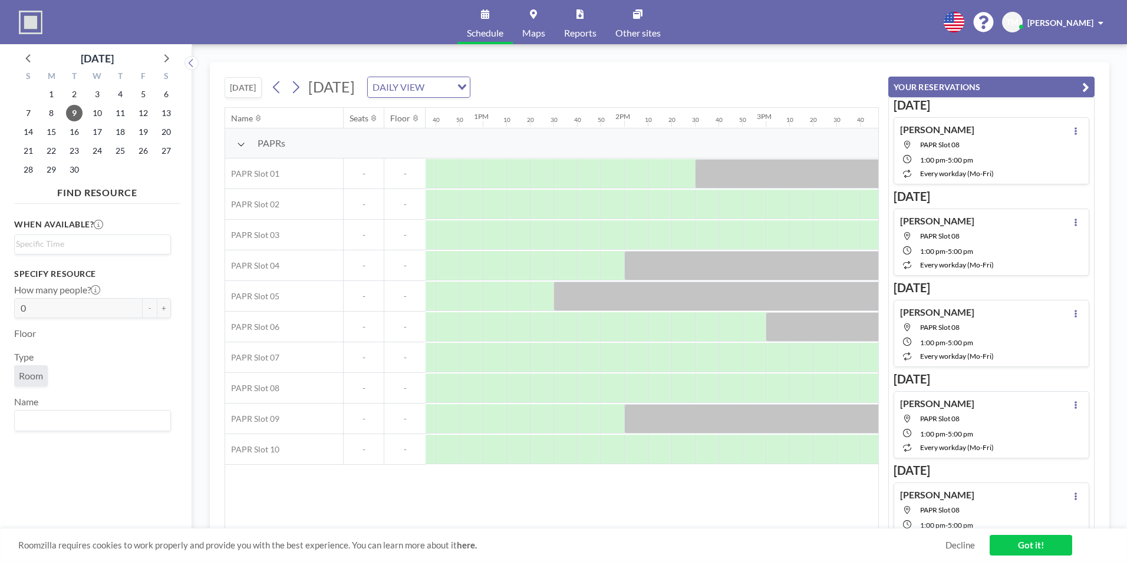
scroll to position [0, 1776]
click at [505, 391] on div at bounding box center [501, 388] width 24 height 29
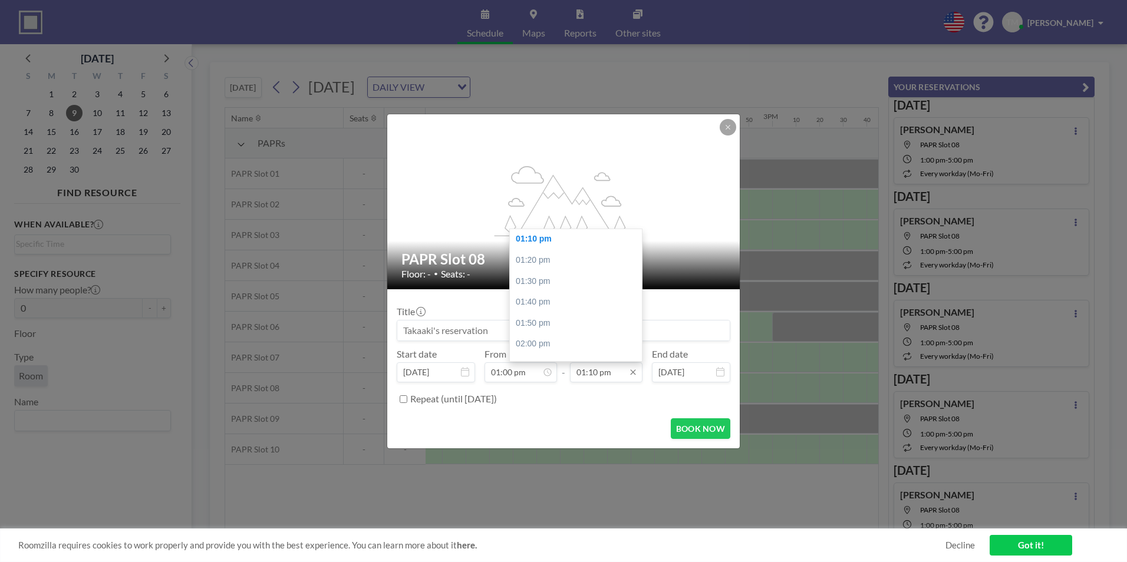
click at [599, 380] on input "01:10 pm" at bounding box center [606, 373] width 73 height 20
click at [548, 258] on div "05:00 pm" at bounding box center [579, 250] width 138 height 21
type input "05:00 pm"
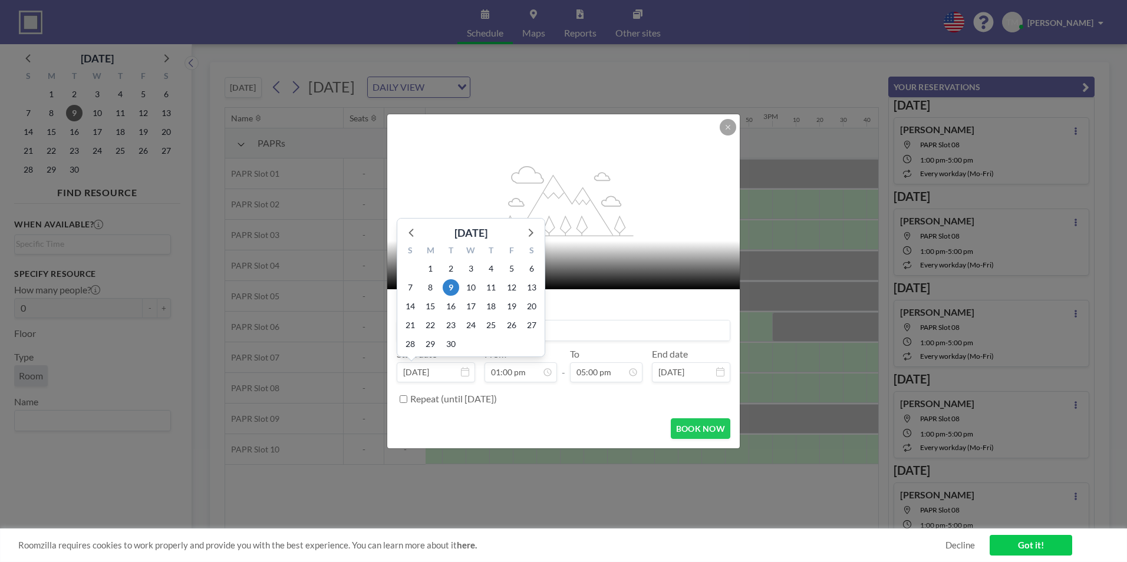
scroll to position [1637, 0]
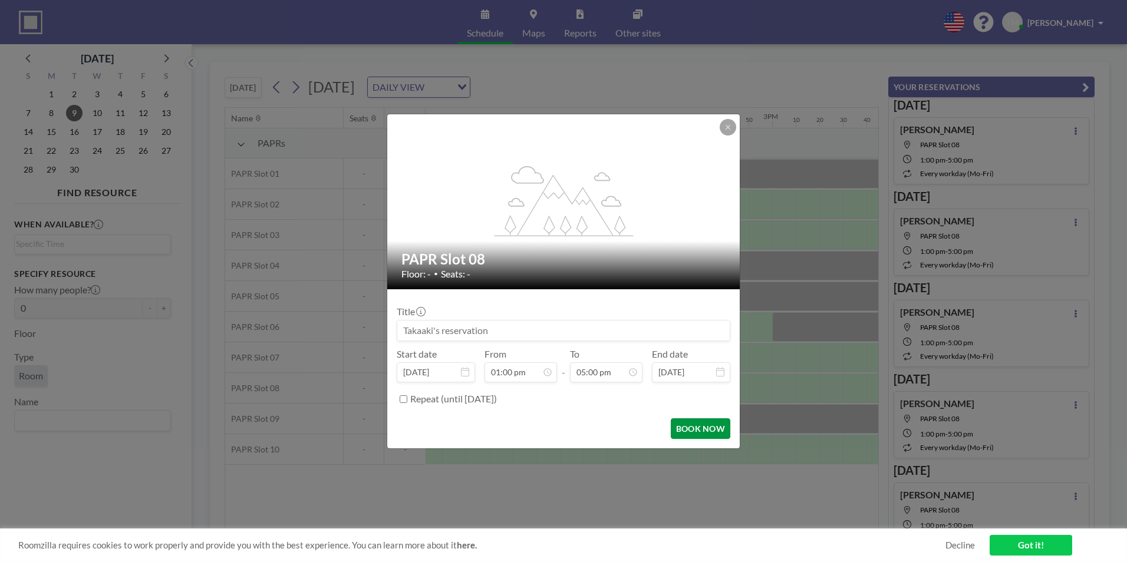
click at [692, 435] on button "BOOK NOW" at bounding box center [701, 429] width 60 height 21
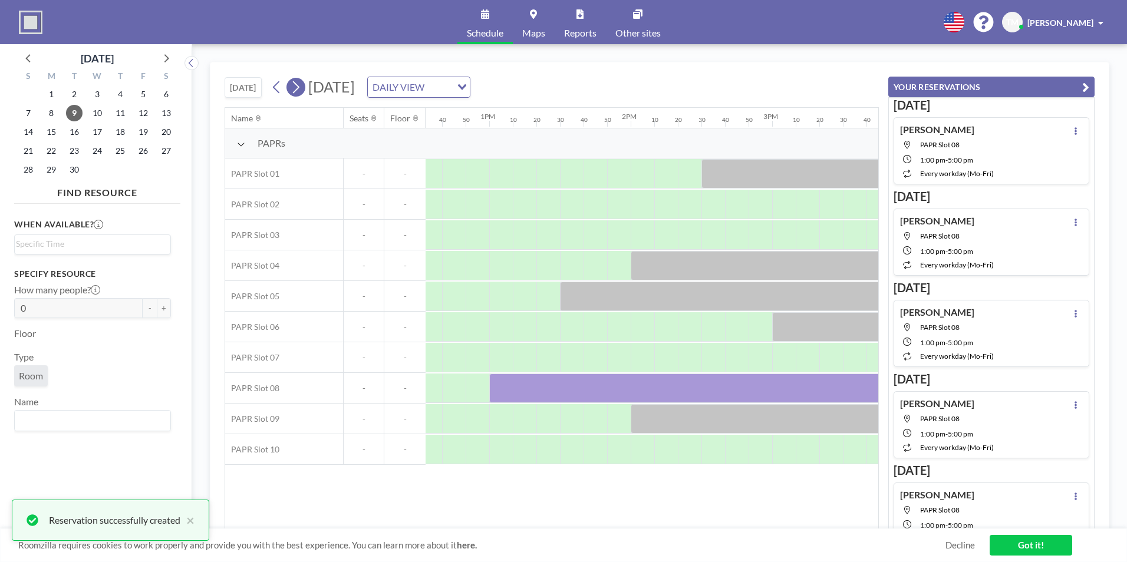
click at [301, 91] on icon at bounding box center [295, 87] width 11 height 18
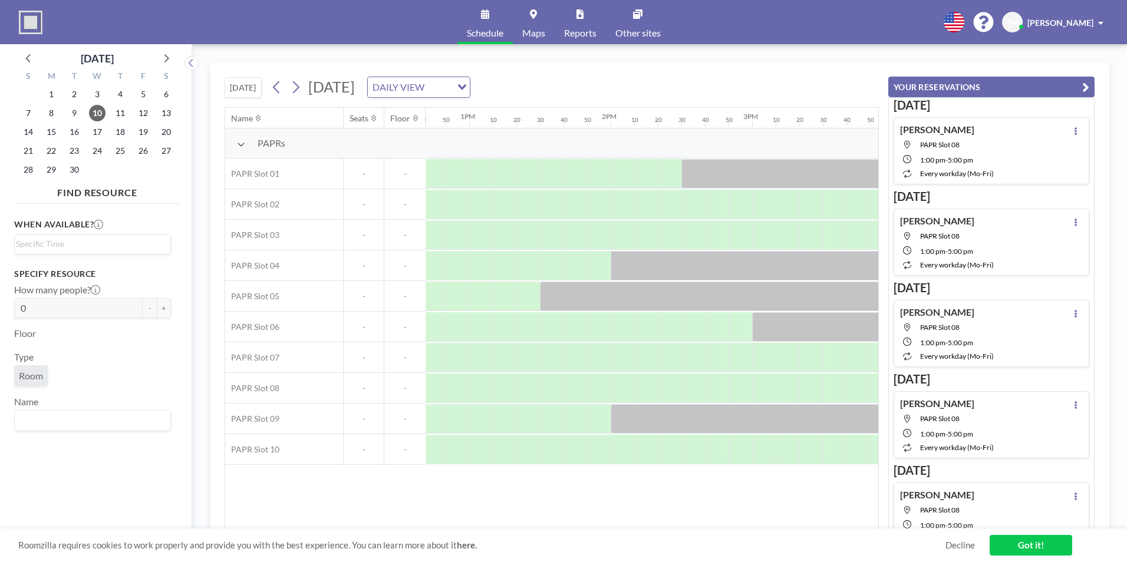
scroll to position [0, 1803]
click at [481, 383] on div at bounding box center [474, 388] width 24 height 29
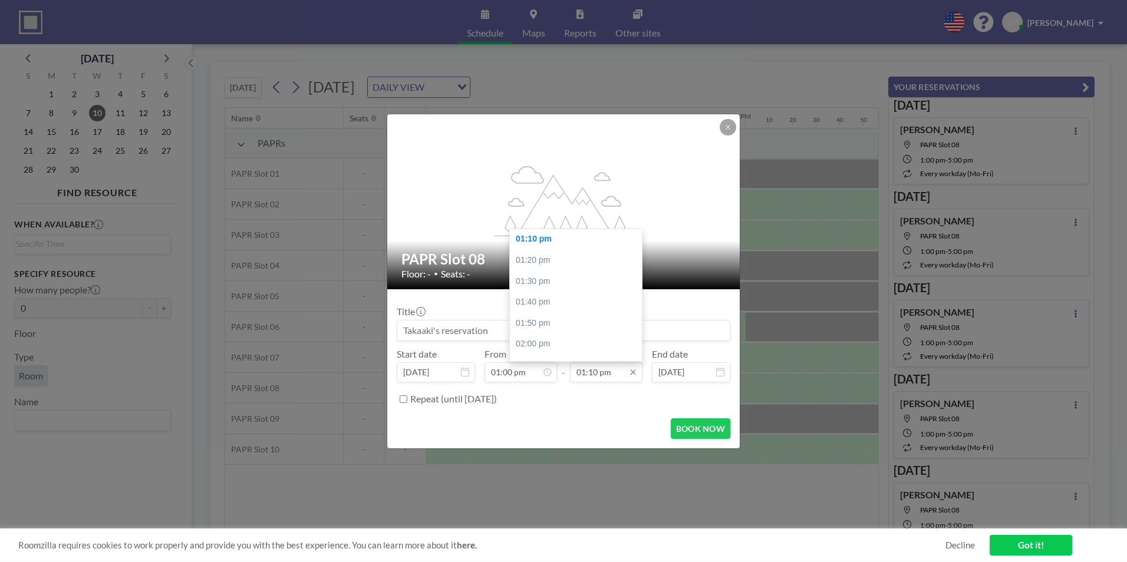
click at [601, 379] on input "01:10 pm" at bounding box center [606, 373] width 73 height 20
click at [565, 307] on div "05:00 pm" at bounding box center [579, 309] width 138 height 21
type input "05:00 pm"
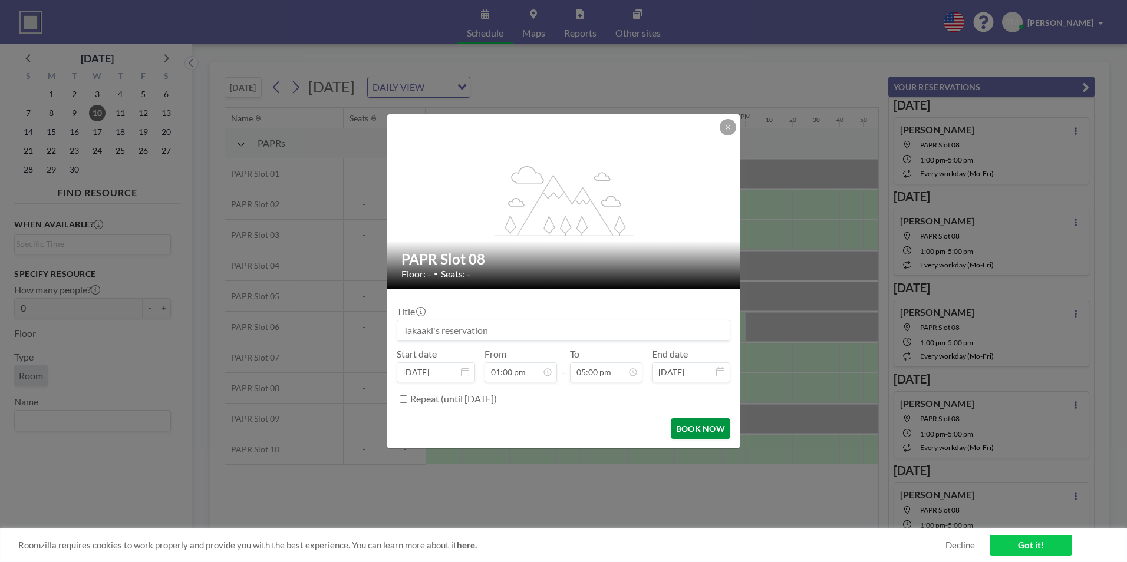
scroll to position [0, 0]
click at [682, 428] on button "BOOK NOW" at bounding box center [701, 429] width 60 height 21
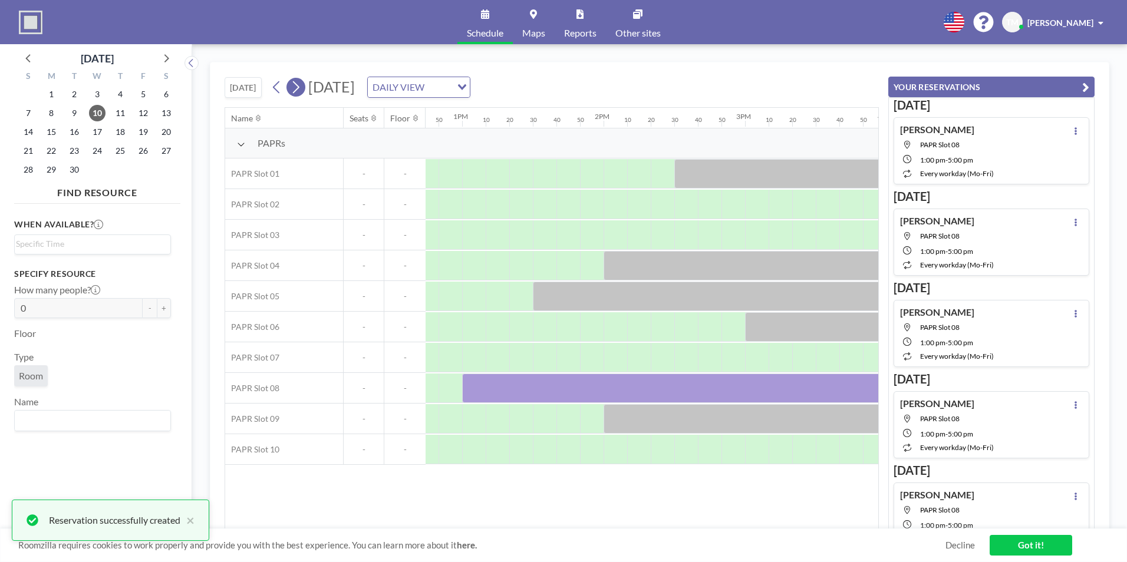
click at [292, 88] on icon at bounding box center [295, 87] width 11 height 18
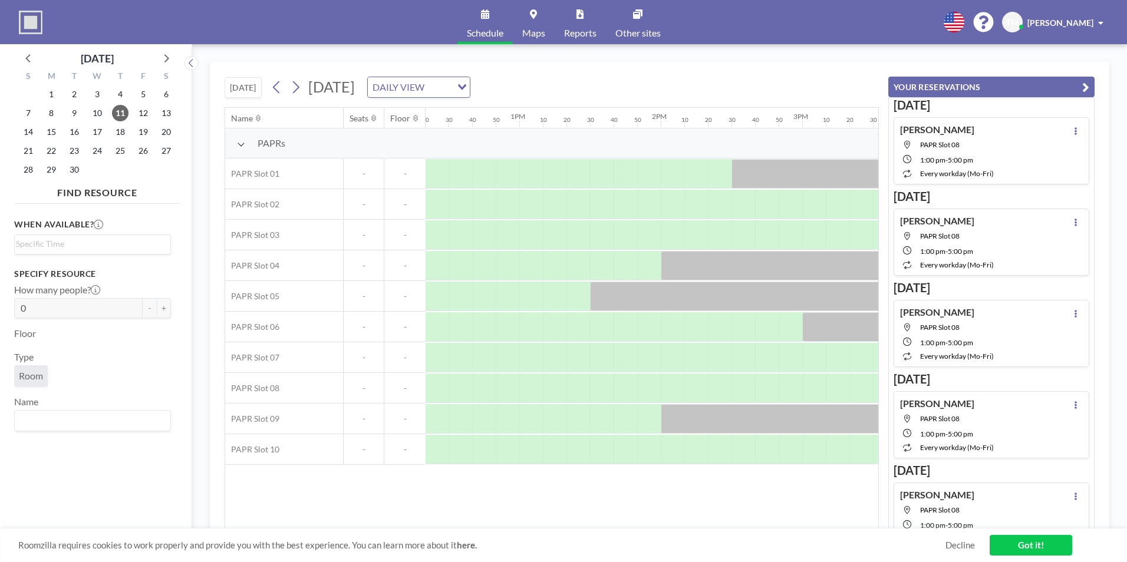
scroll to position [0, 1756]
click at [515, 391] on div at bounding box center [521, 388] width 24 height 29
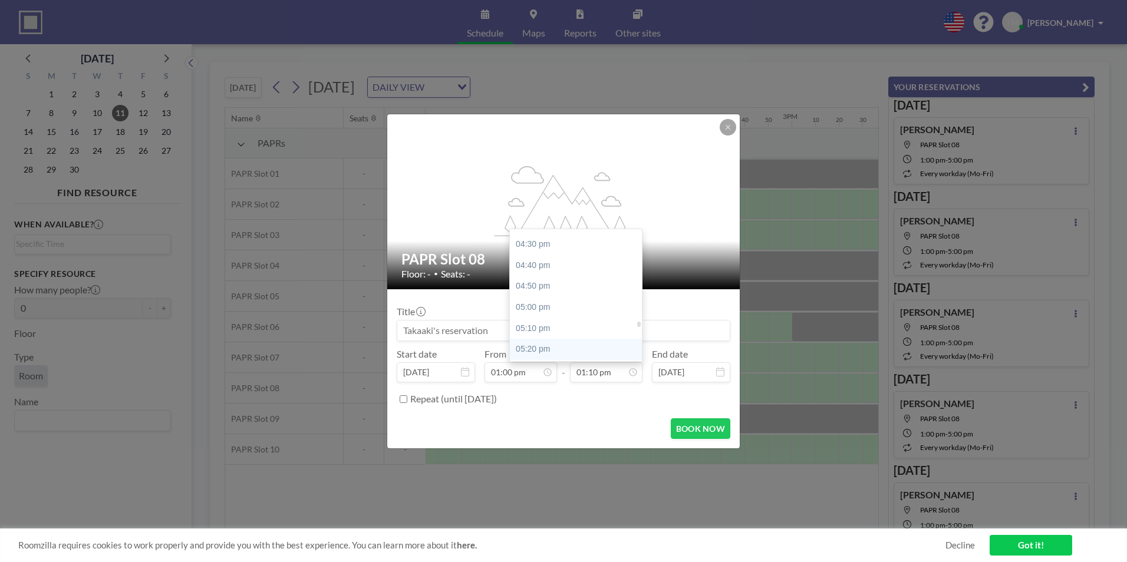
scroll to position [2130, 0]
click at [539, 252] on div "05:00 pm" at bounding box center [579, 250] width 138 height 21
type input "05:00 pm"
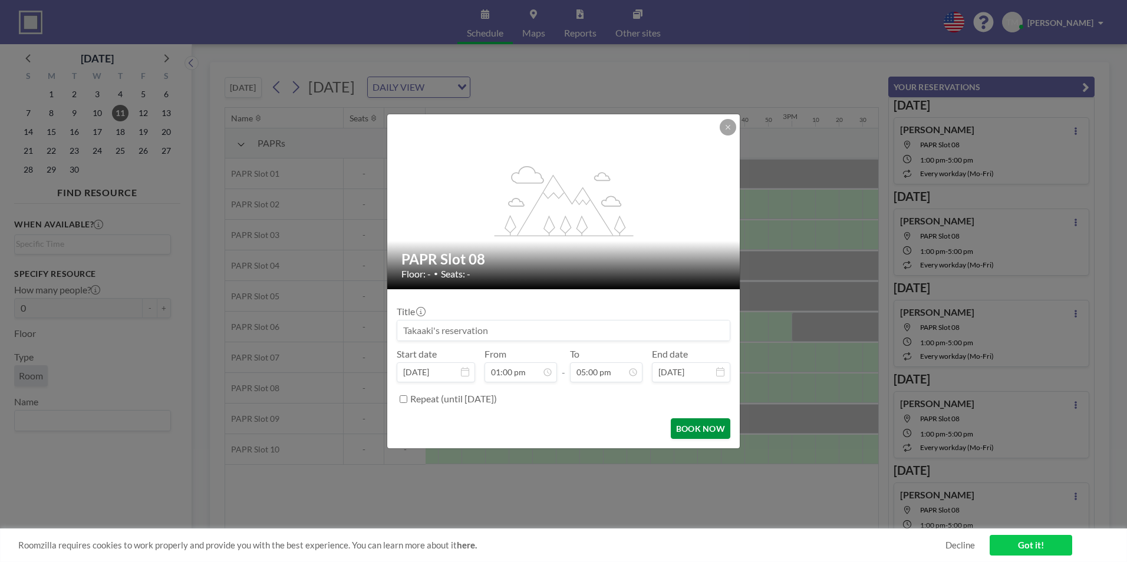
click at [719, 423] on button "BOOK NOW" at bounding box center [701, 429] width 60 height 21
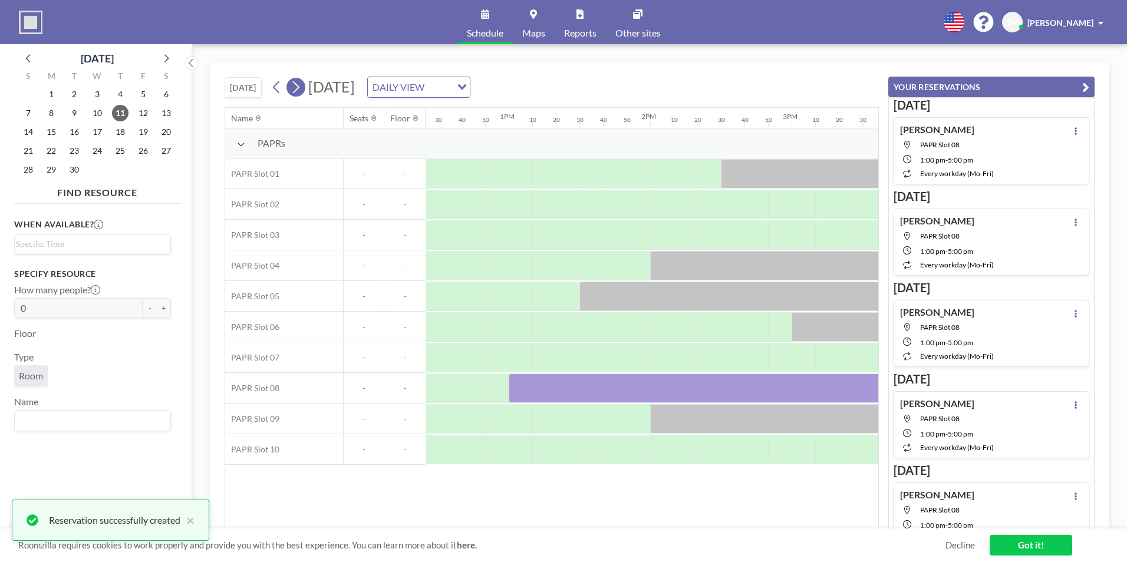
click at [301, 91] on icon at bounding box center [295, 87] width 11 height 18
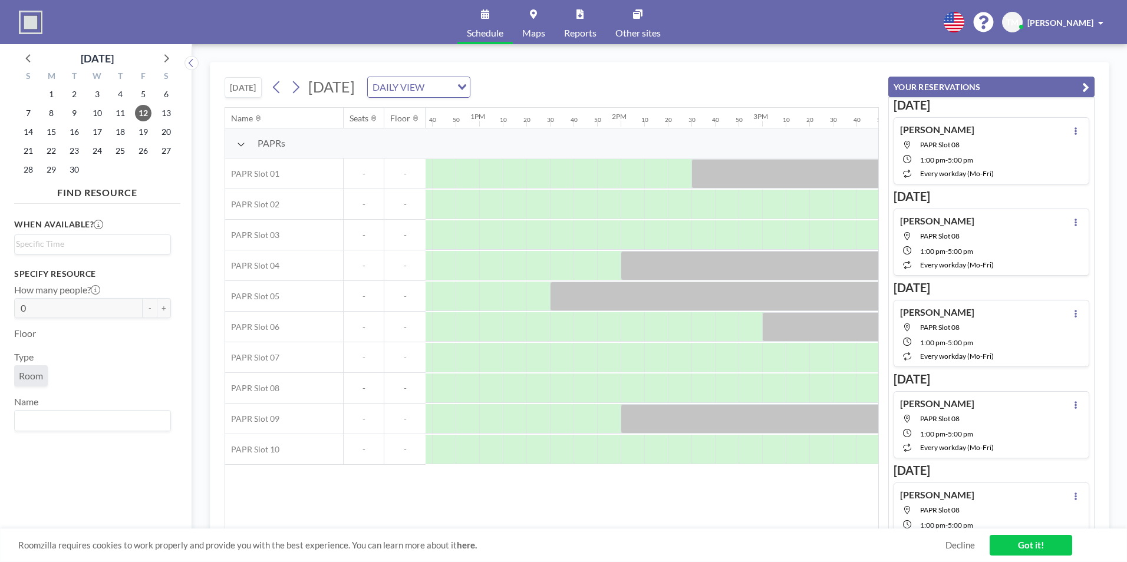
scroll to position [0, 1779]
click at [505, 395] on div at bounding box center [498, 388] width 24 height 29
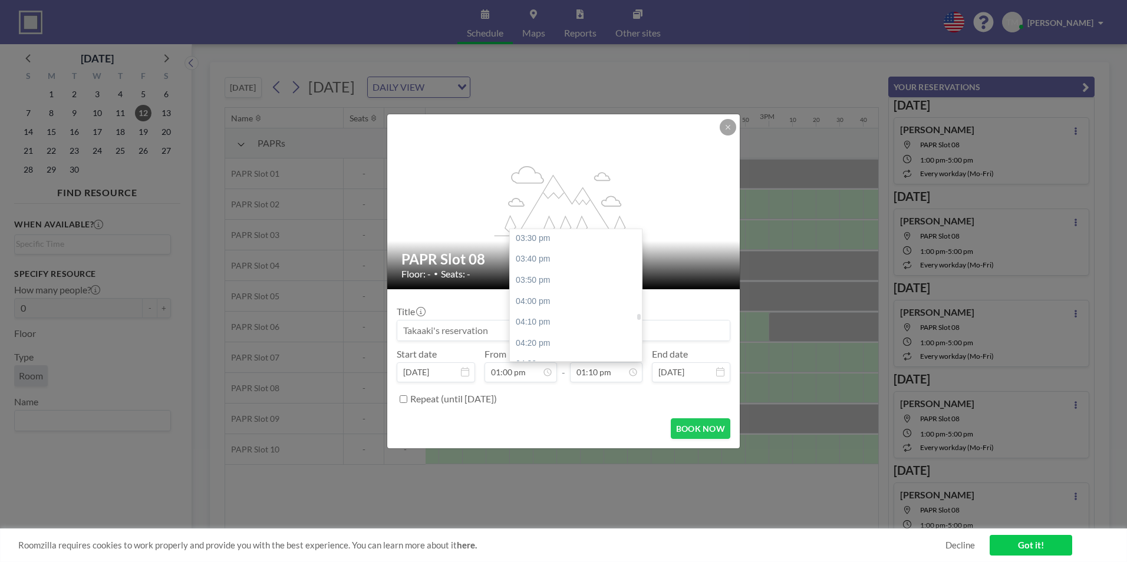
scroll to position [2071, 0]
click at [567, 312] on div "05:00 pm" at bounding box center [579, 309] width 138 height 21
type input "05:00 pm"
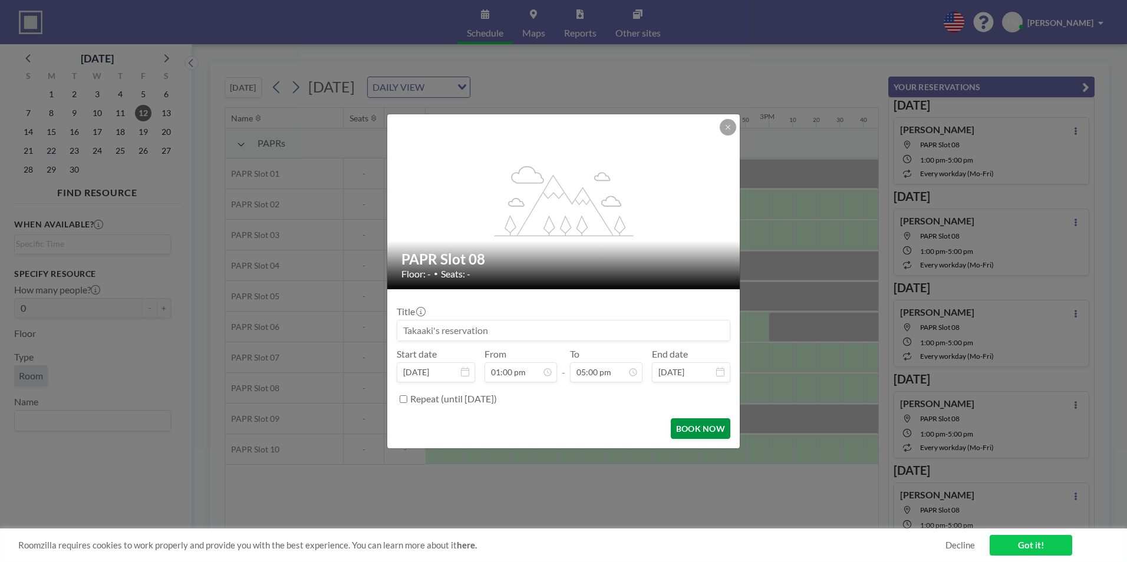
scroll to position [2141, 0]
click at [716, 425] on button "BOOK NOW" at bounding box center [701, 429] width 60 height 21
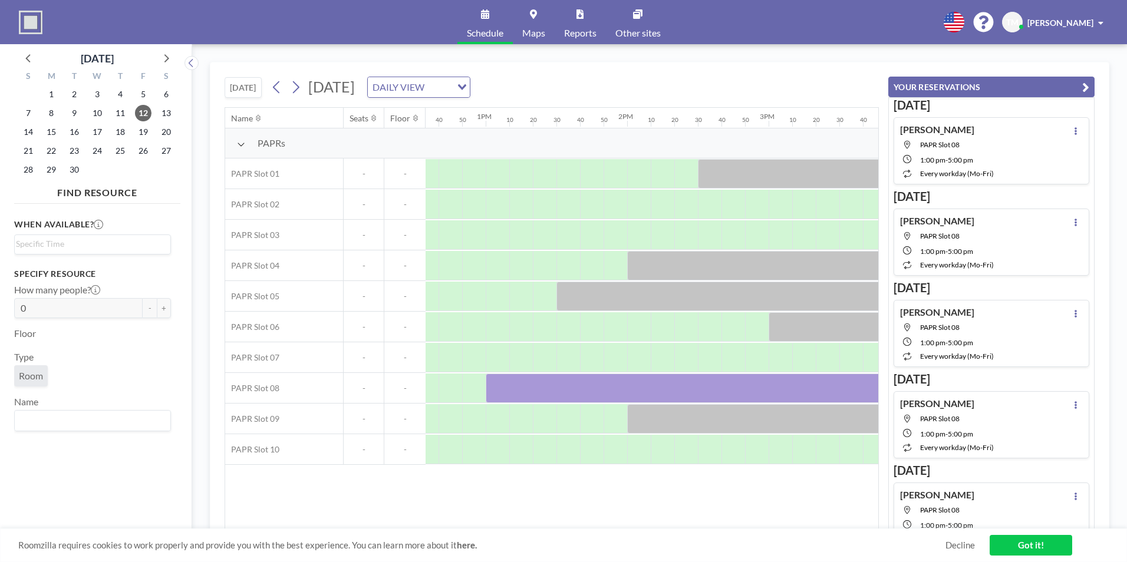
click at [240, 93] on button "[DATE]" at bounding box center [243, 87] width 37 height 21
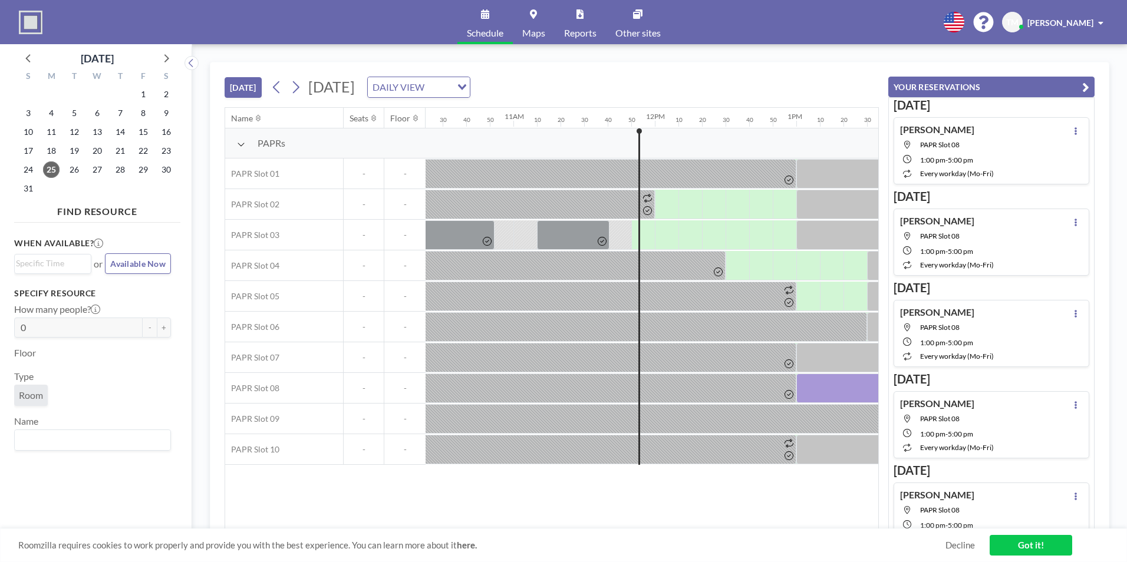
scroll to position [0, 1456]
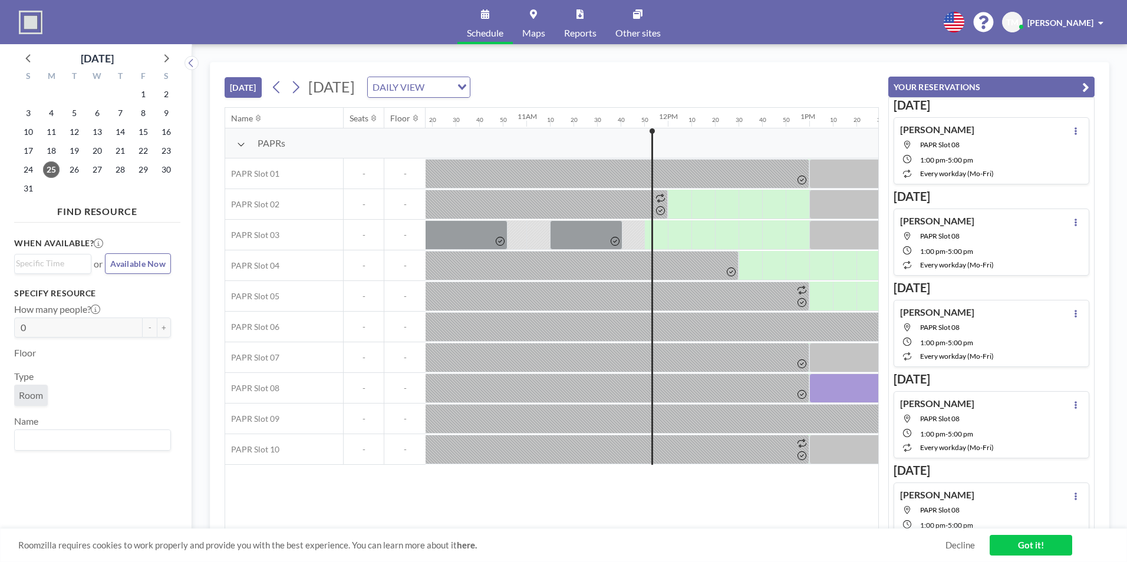
drag, startPoint x: 591, startPoint y: 532, endPoint x: 651, endPoint y: 538, distance: 60.5
click at [651, 538] on div "Roomzilla requires cookies to work properly and provide you with the best exper…" at bounding box center [563, 546] width 1127 height 34
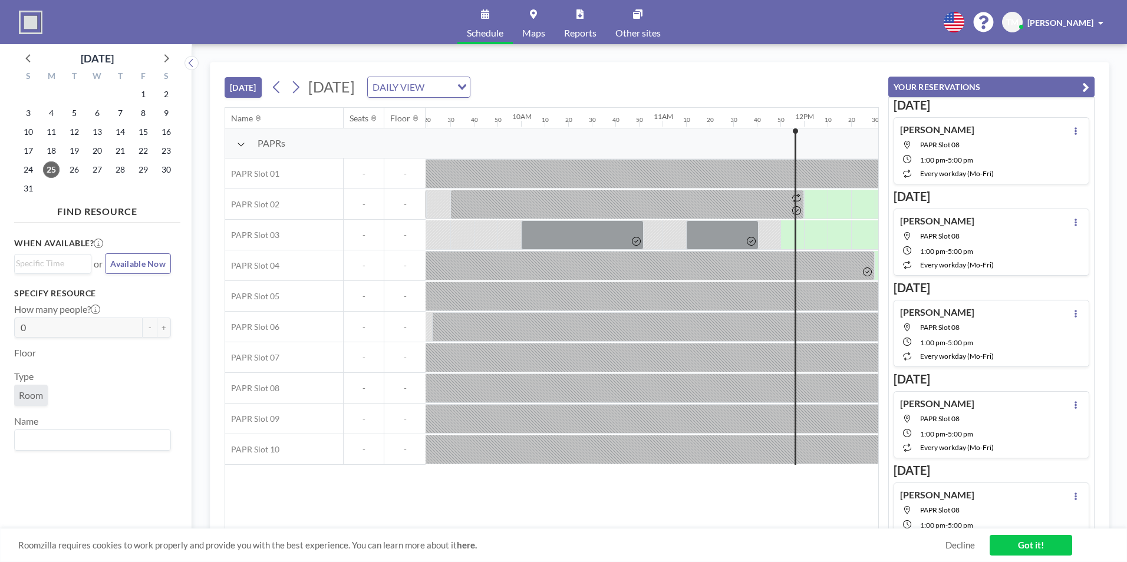
scroll to position [0, 1651]
